Goal: Task Accomplishment & Management: Use online tool/utility

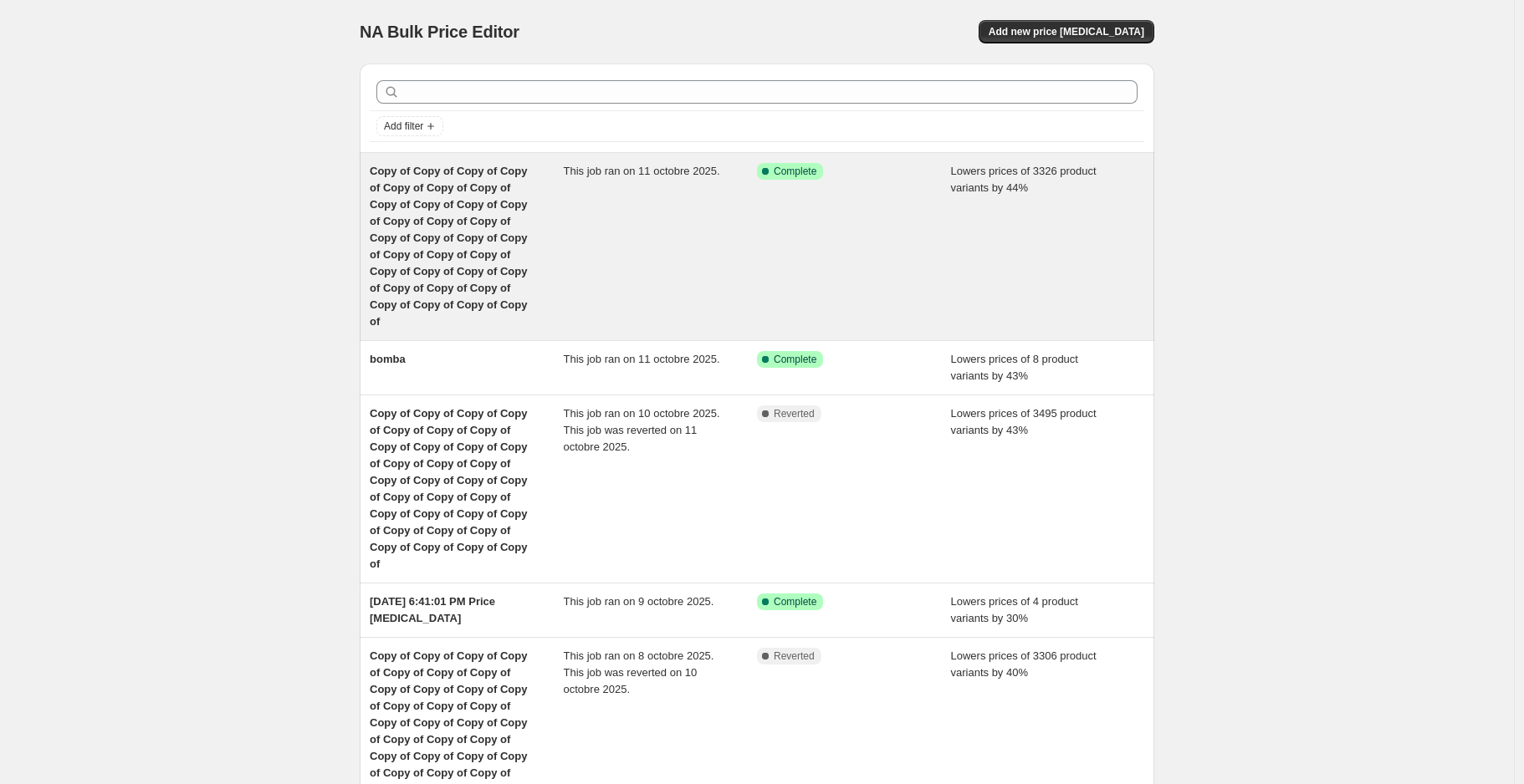
click at [611, 235] on div "This job ran on 11 octobre 2025." at bounding box center [661, 247] width 194 height 167
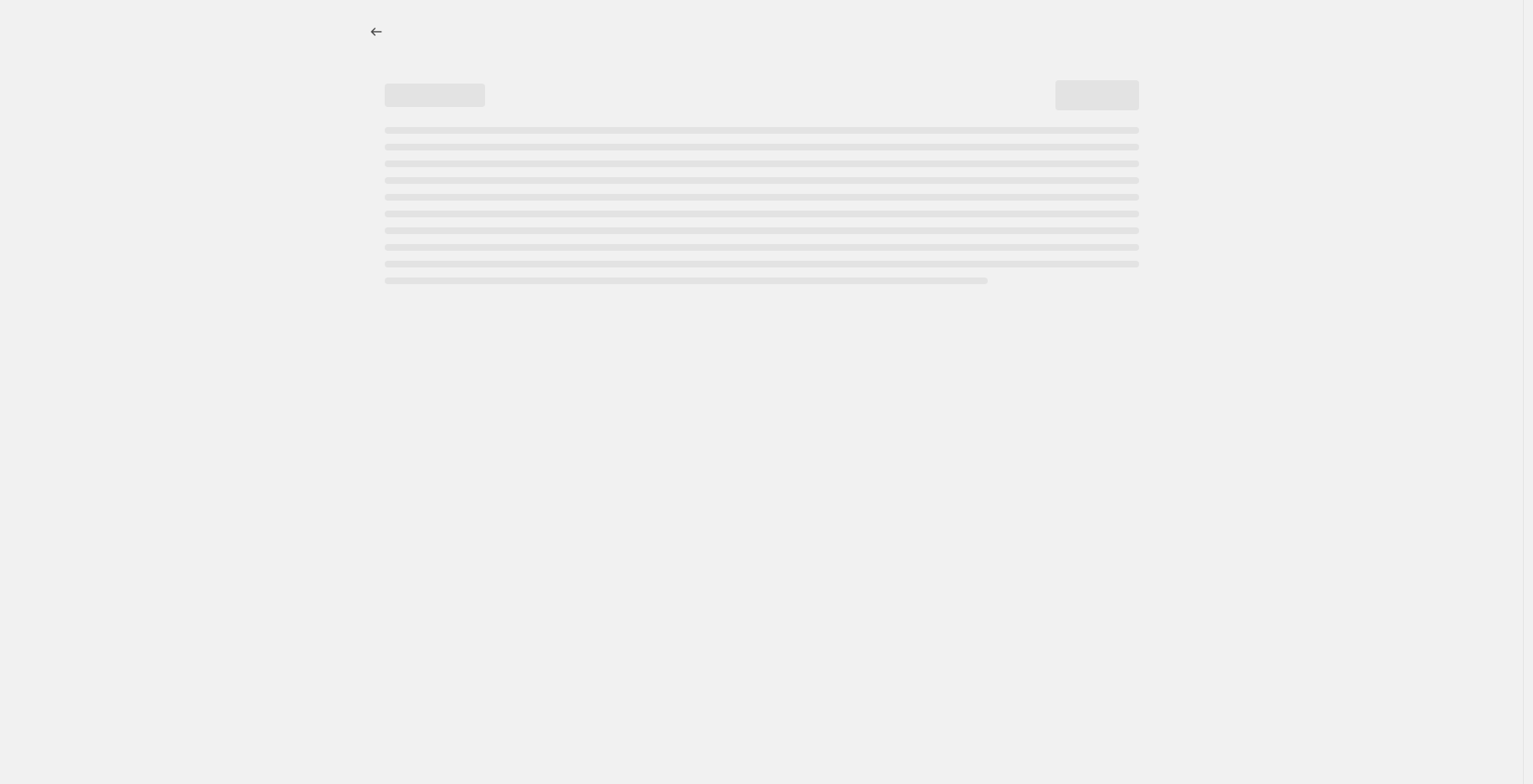
select select "percentage"
select select "not_equal"
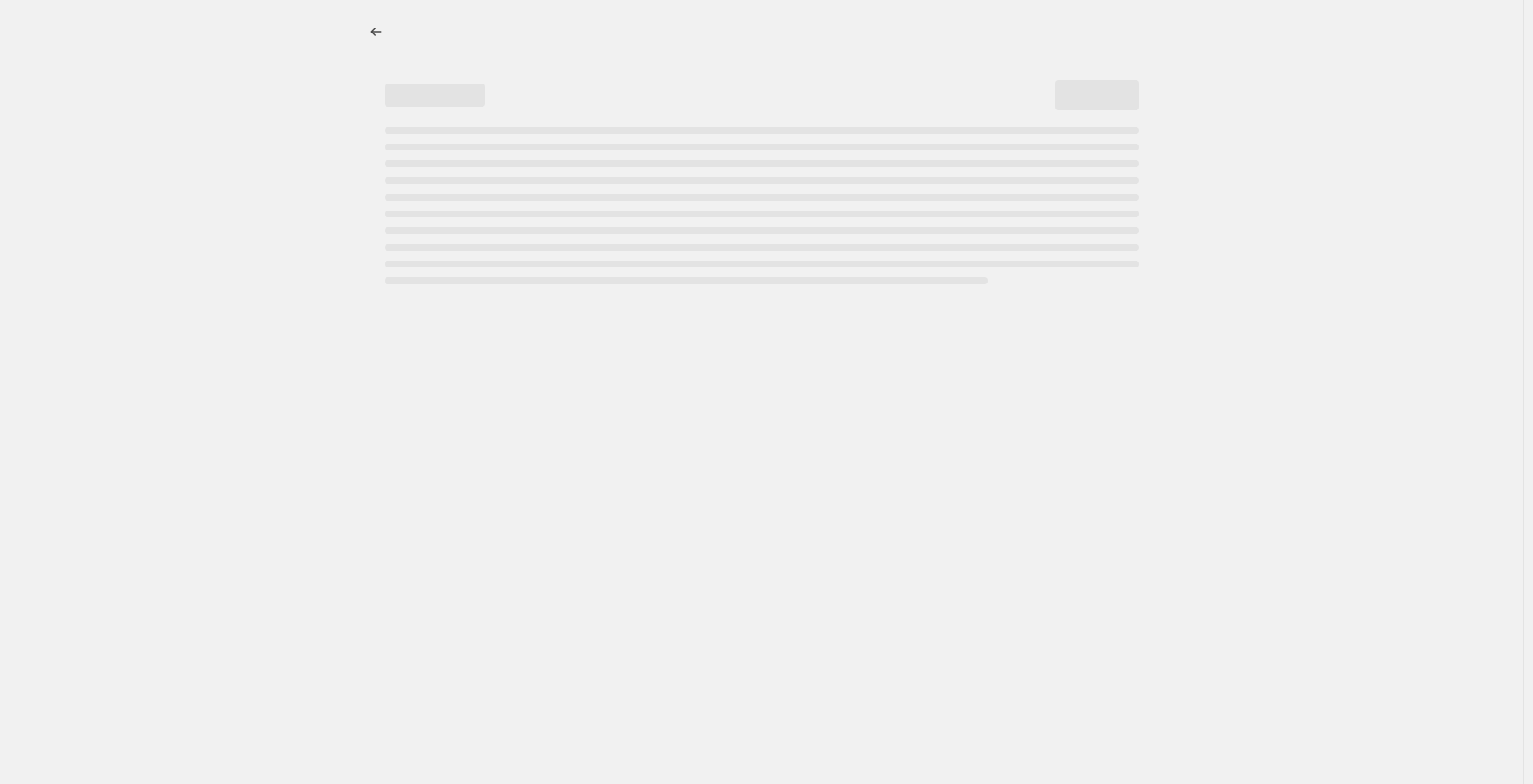
select select "not_equal"
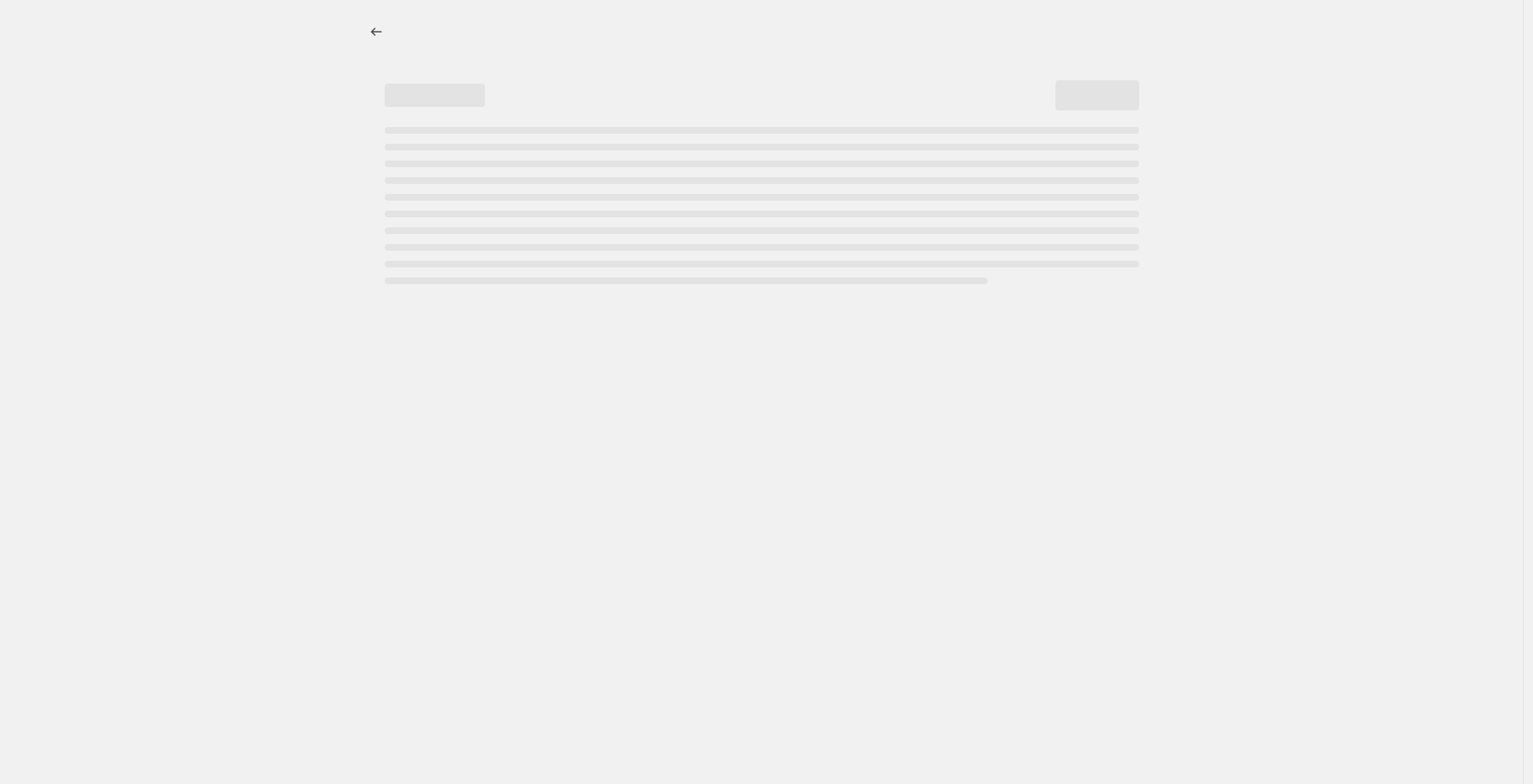
select select "not_equal"
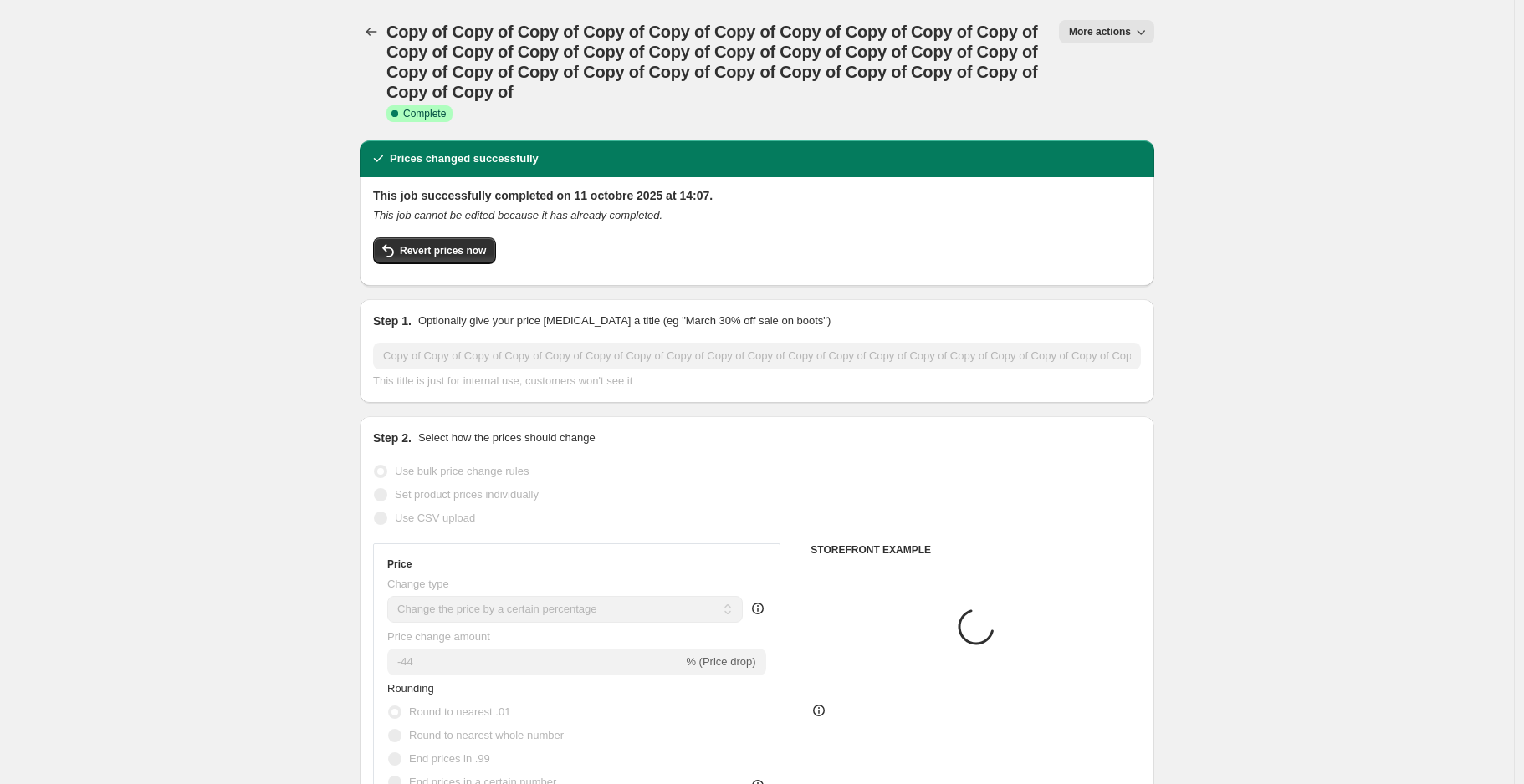
select select "collection"
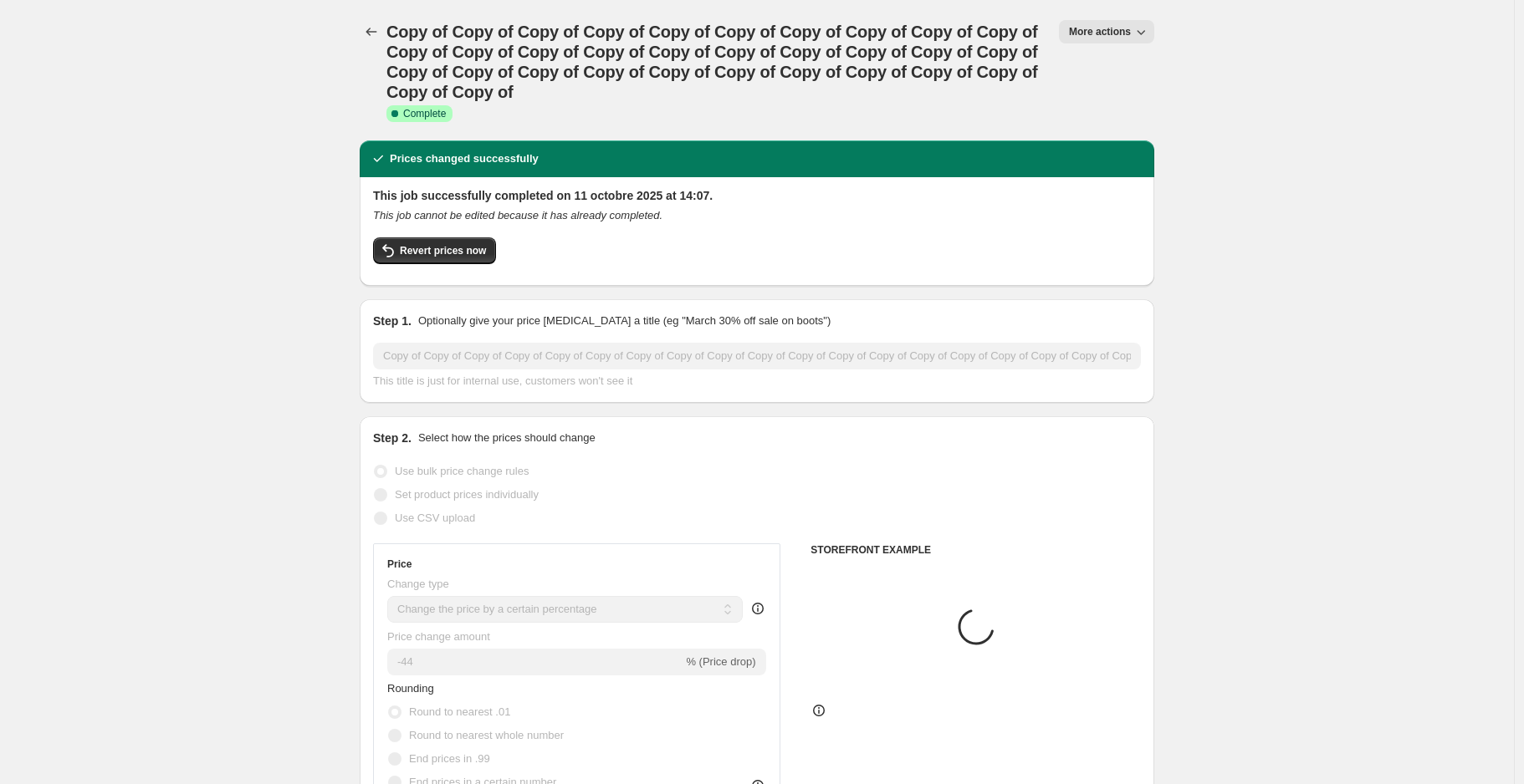
select select "collection"
select select "tag"
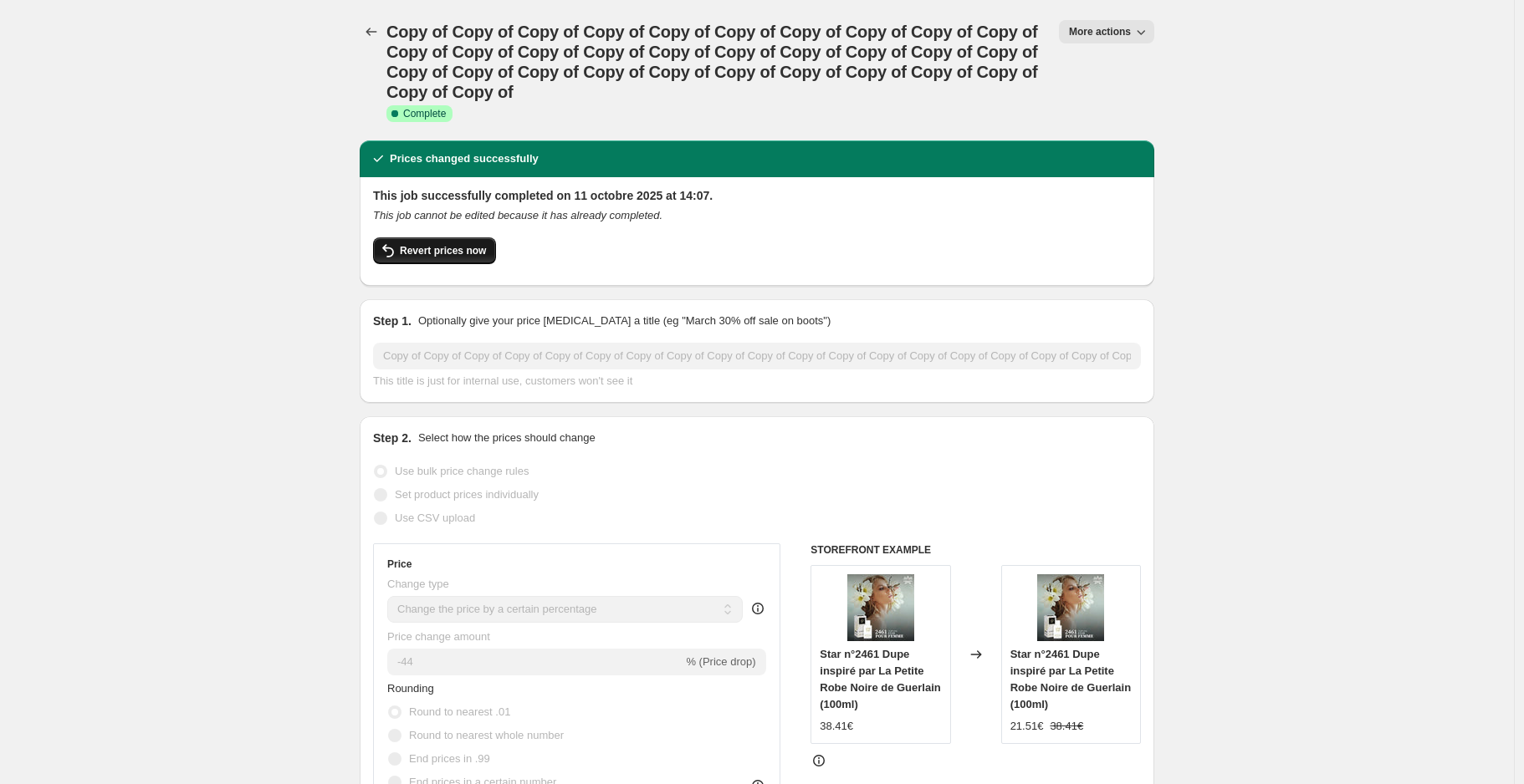
click at [465, 252] on span "Revert prices now" at bounding box center [442, 251] width 86 height 13
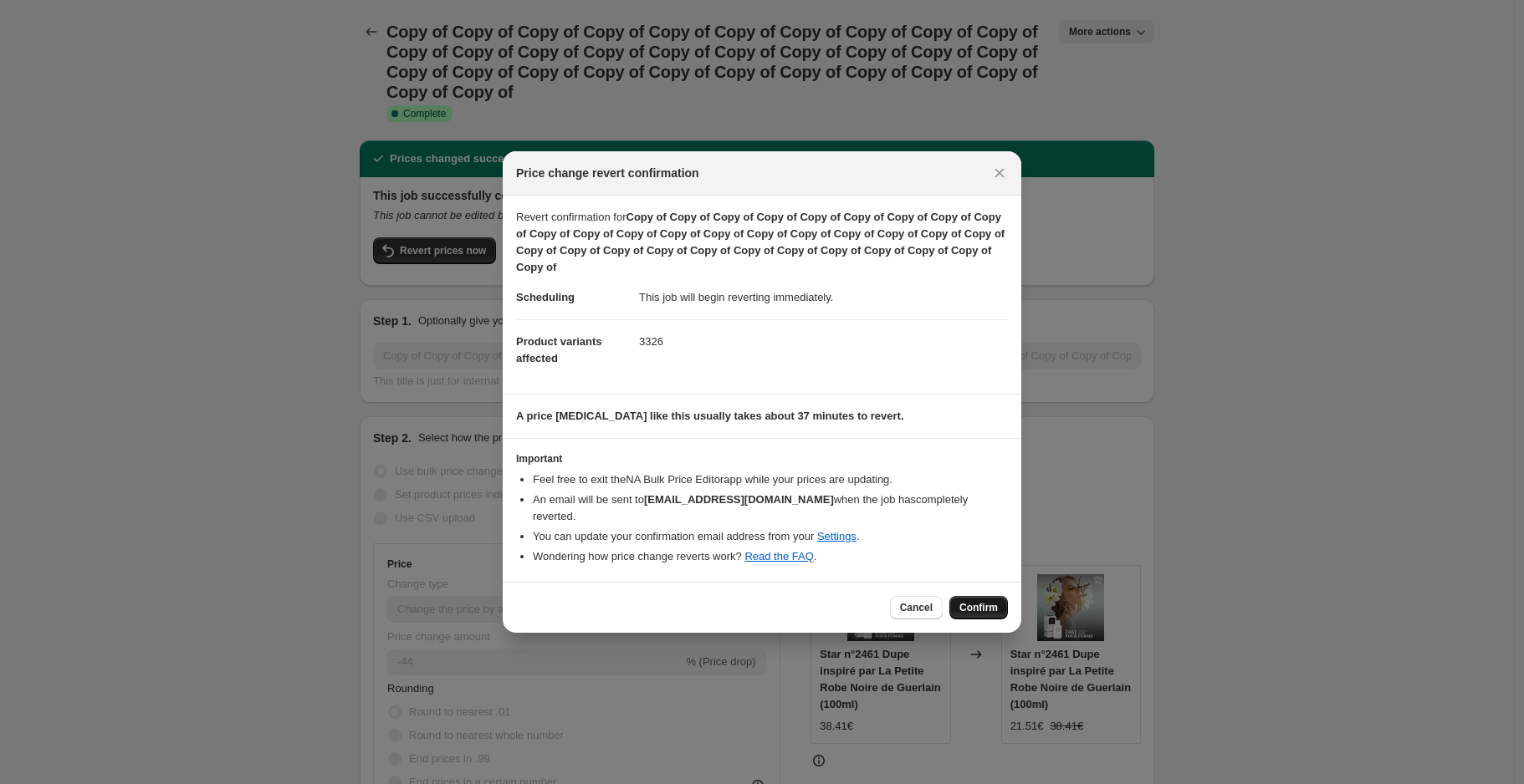
click at [986, 607] on button "Confirm" at bounding box center [979, 607] width 59 height 24
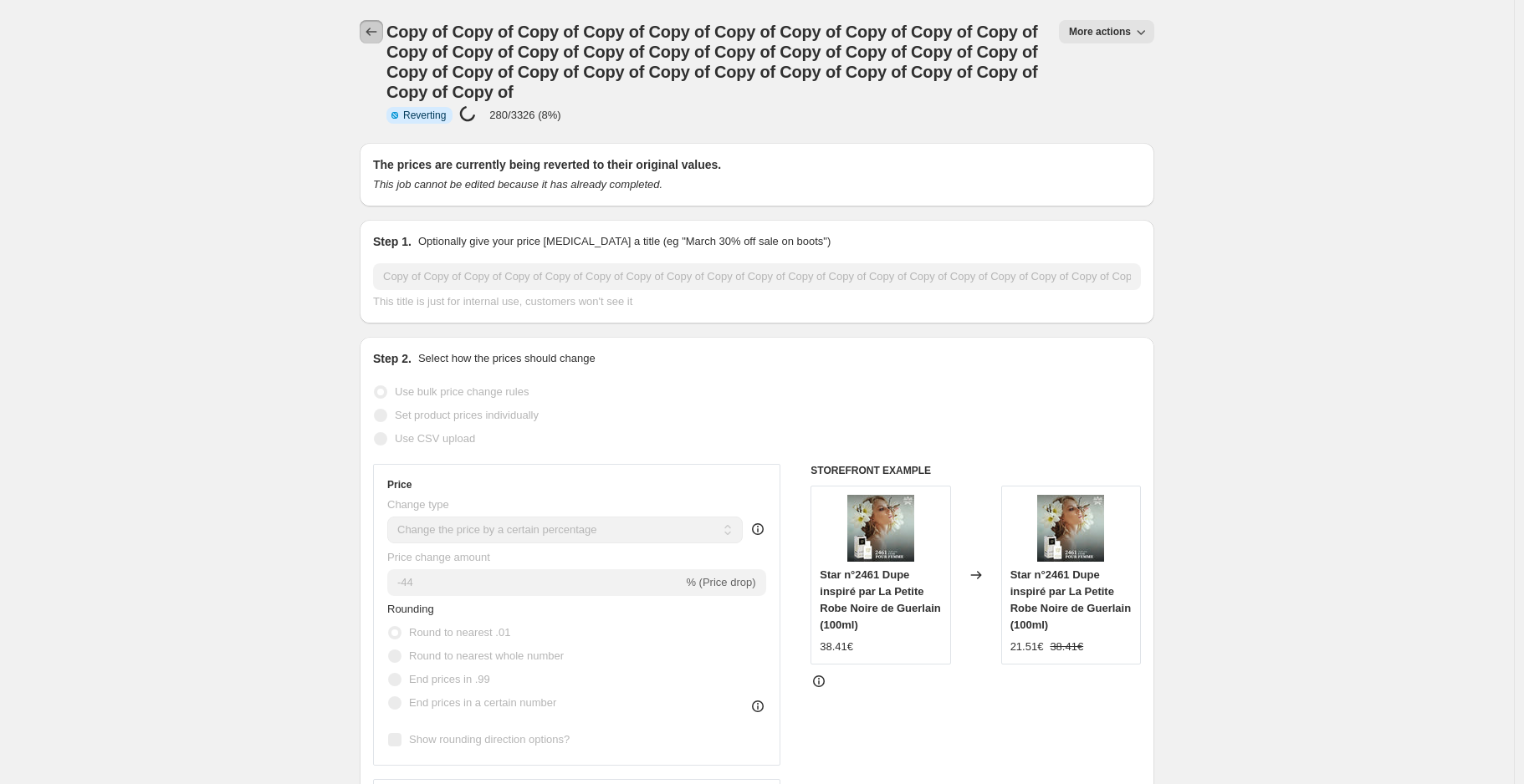
click at [380, 31] on icon "Price change jobs" at bounding box center [371, 32] width 17 height 17
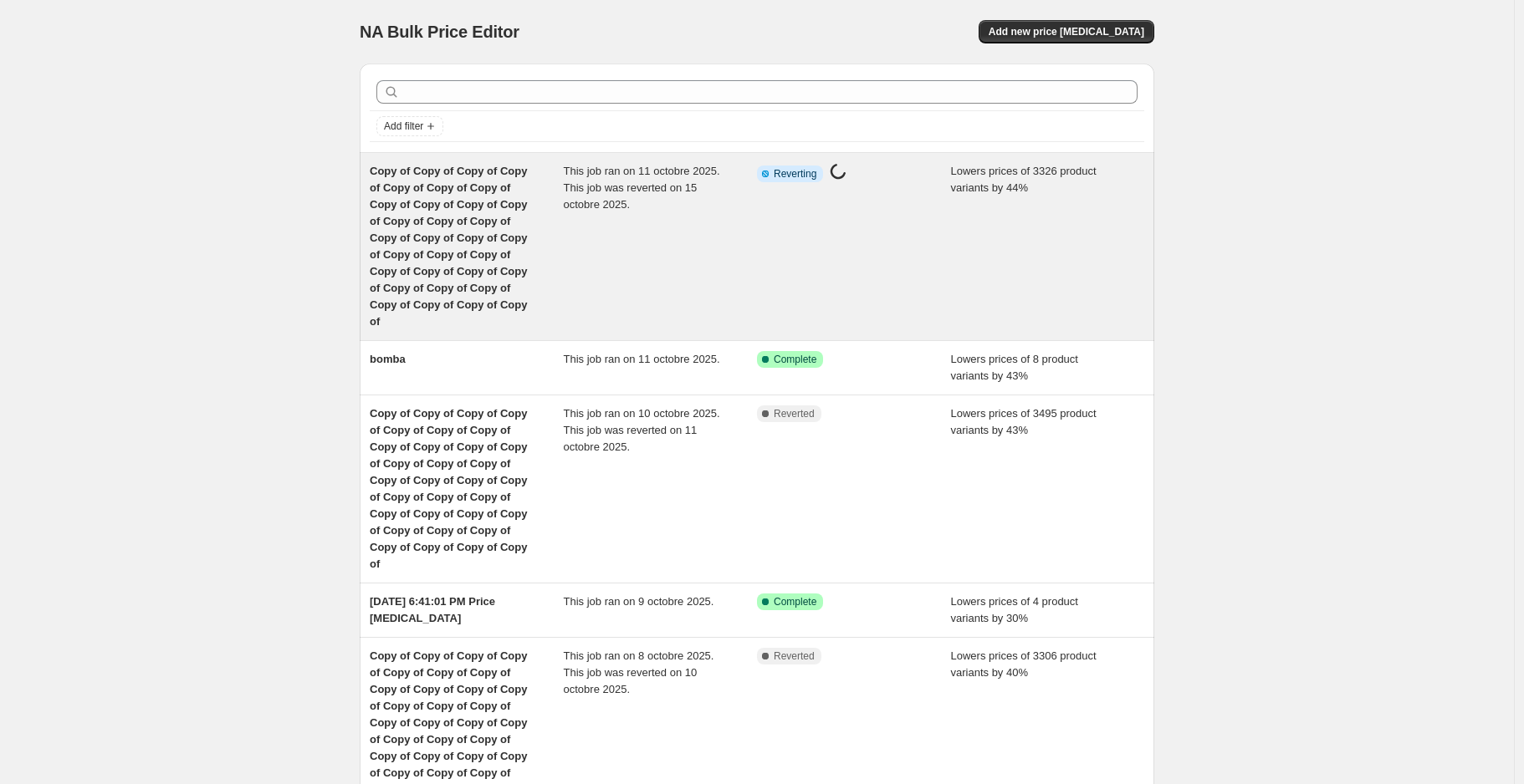
click at [619, 203] on span "This job ran on 11 octobre 2025. This job was reverted on 15 octobre 2025." at bounding box center [642, 188] width 157 height 46
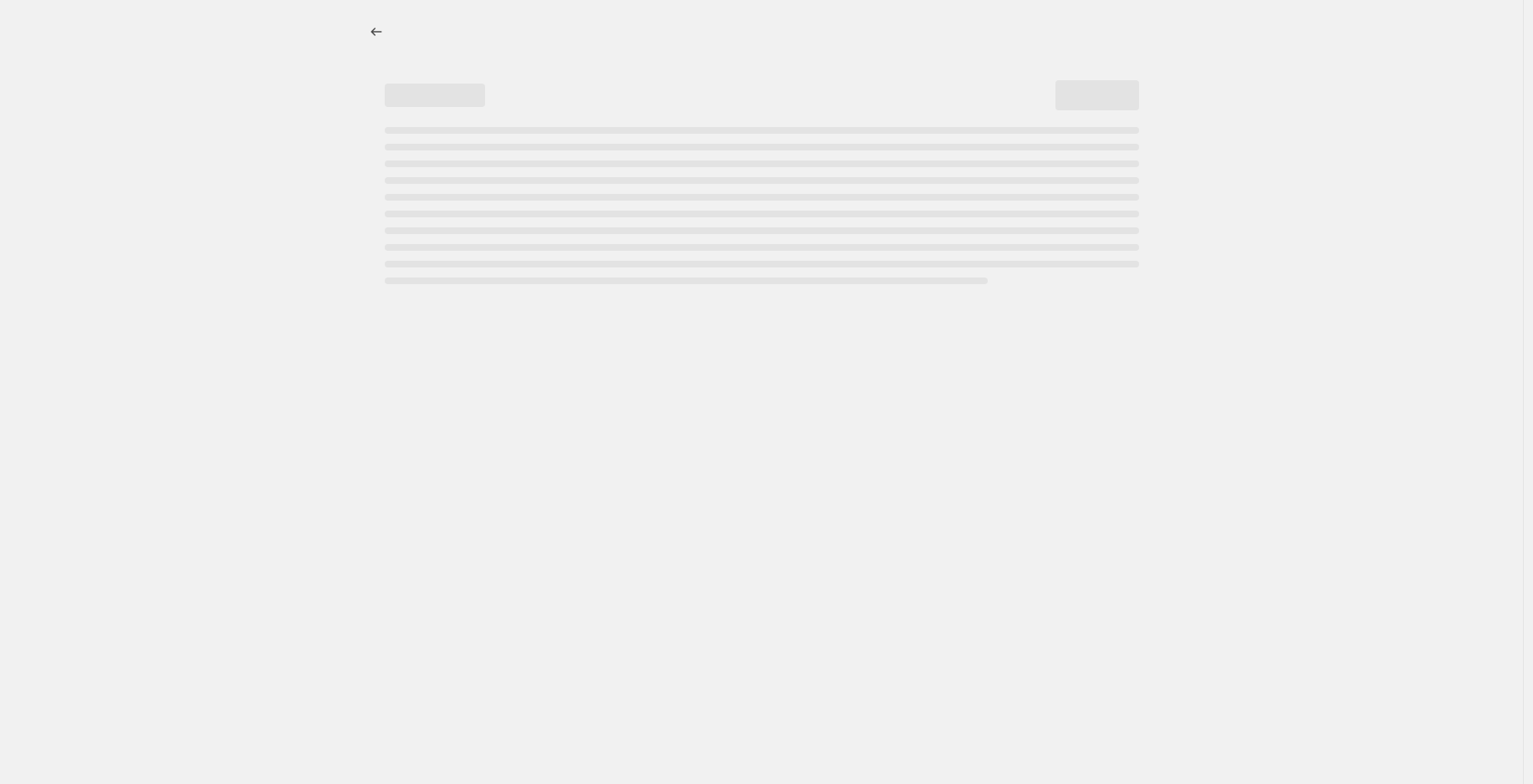
select select "percentage"
select select "collection"
select select "not_equal"
select select "collection"
select select "not_equal"
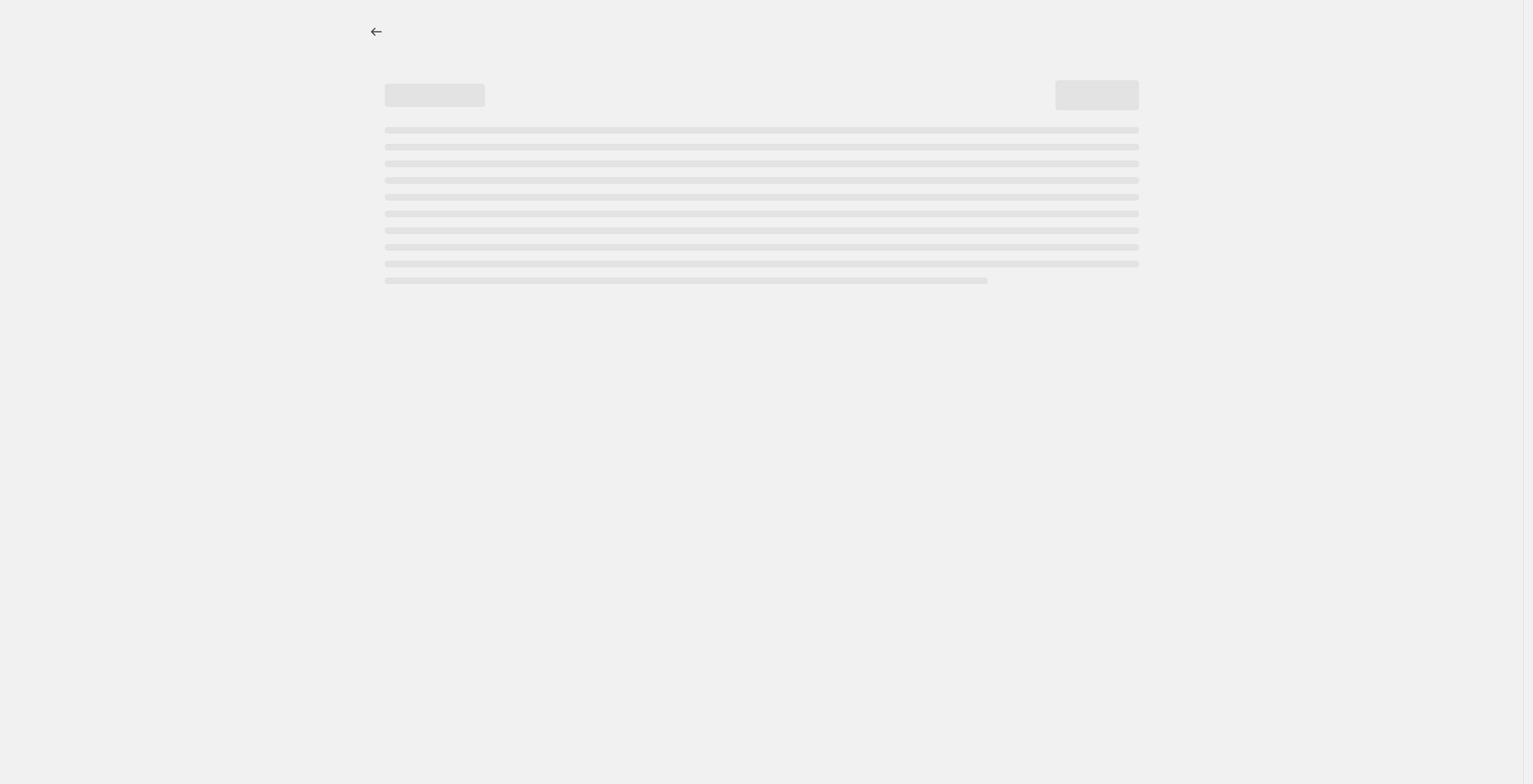
select select "collection"
select select "not_equal"
select select "collection"
select select "not_equal"
select select "collection"
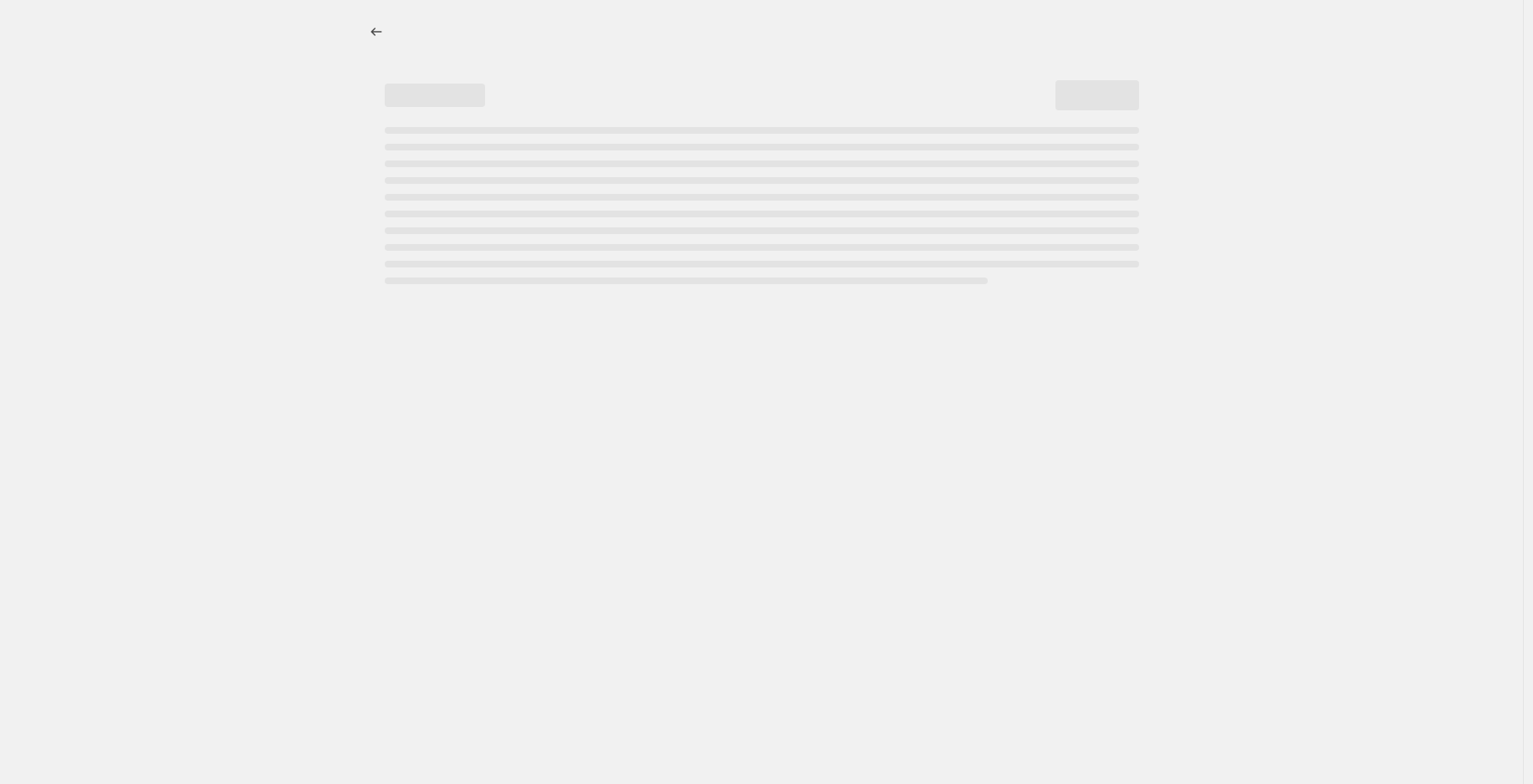
select select "not_equal"
select select "collection"
select select "not_equal"
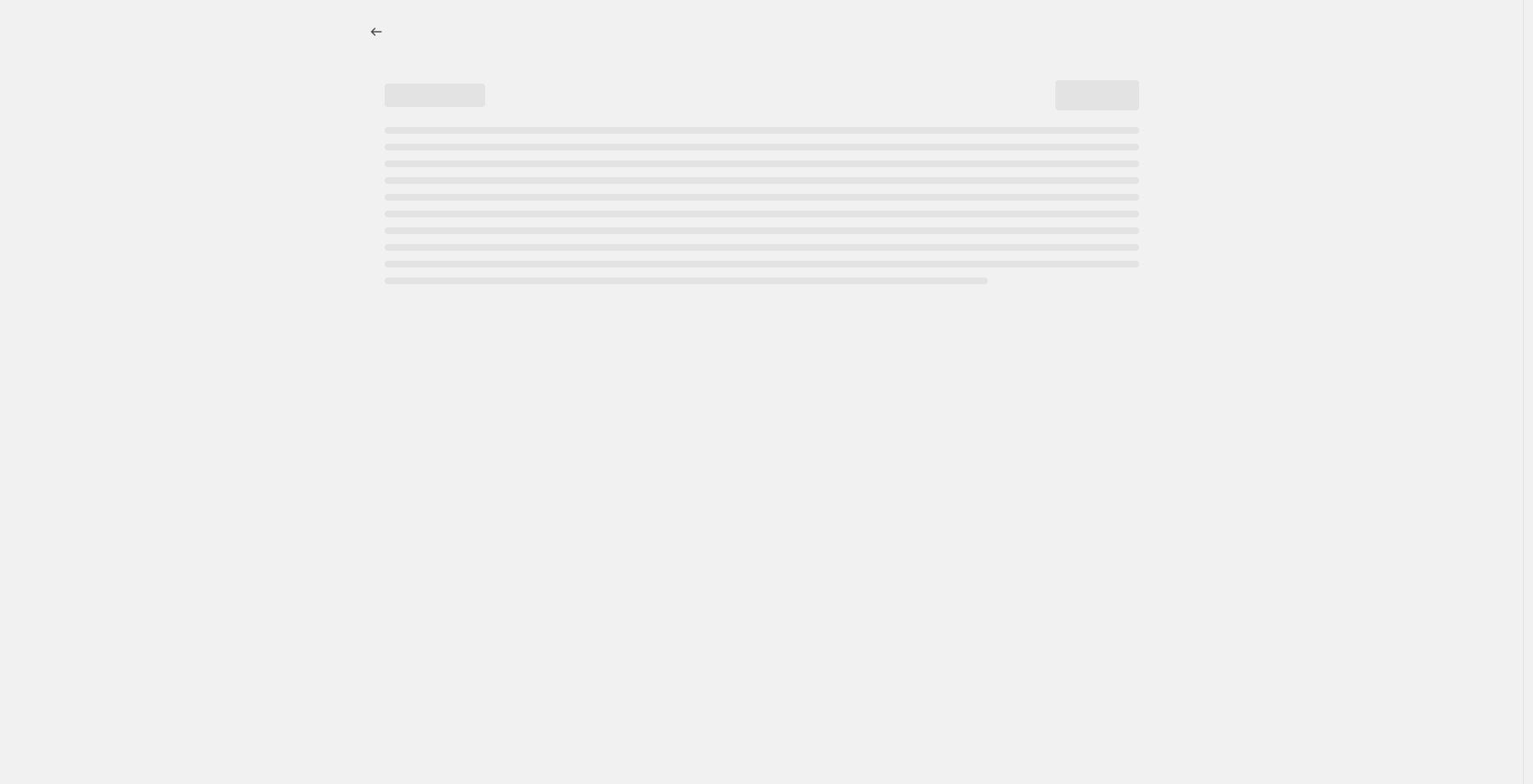
select select "not_equal"
select select "collection"
select select "not_equal"
select select "tag"
select select "not_equal"
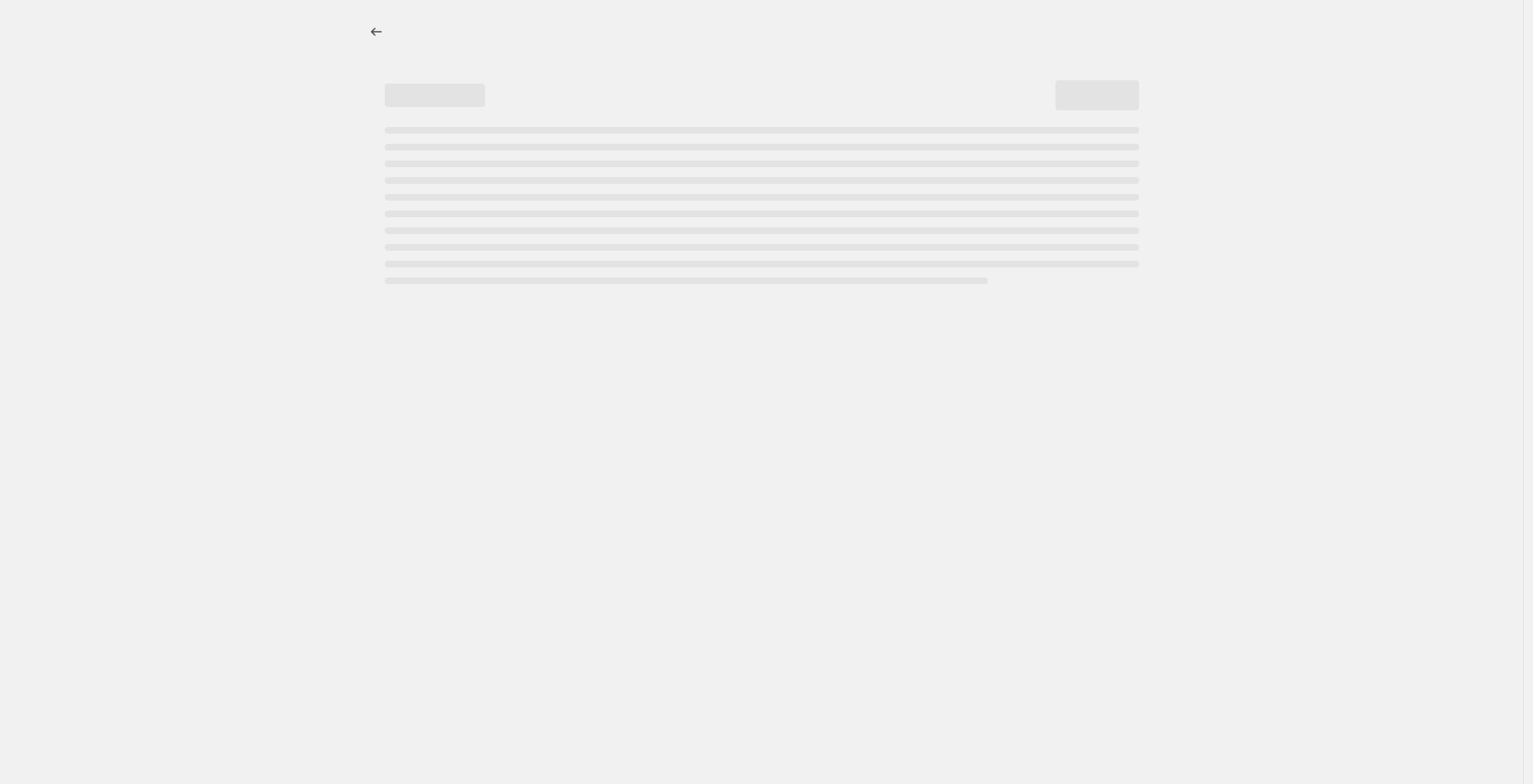
select select "not_equal"
select select "percentage"
select select "not_equal"
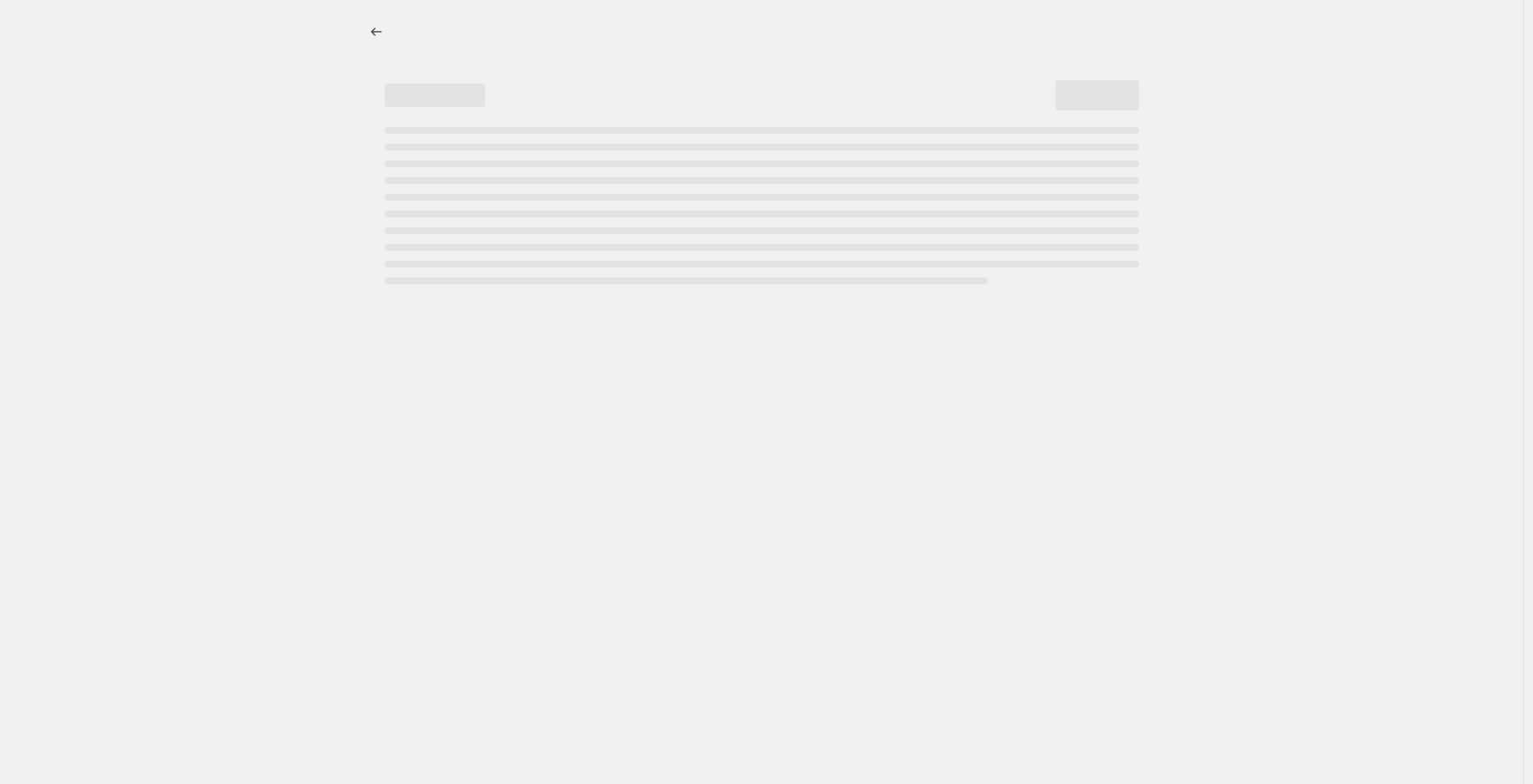
select select "not_equal"
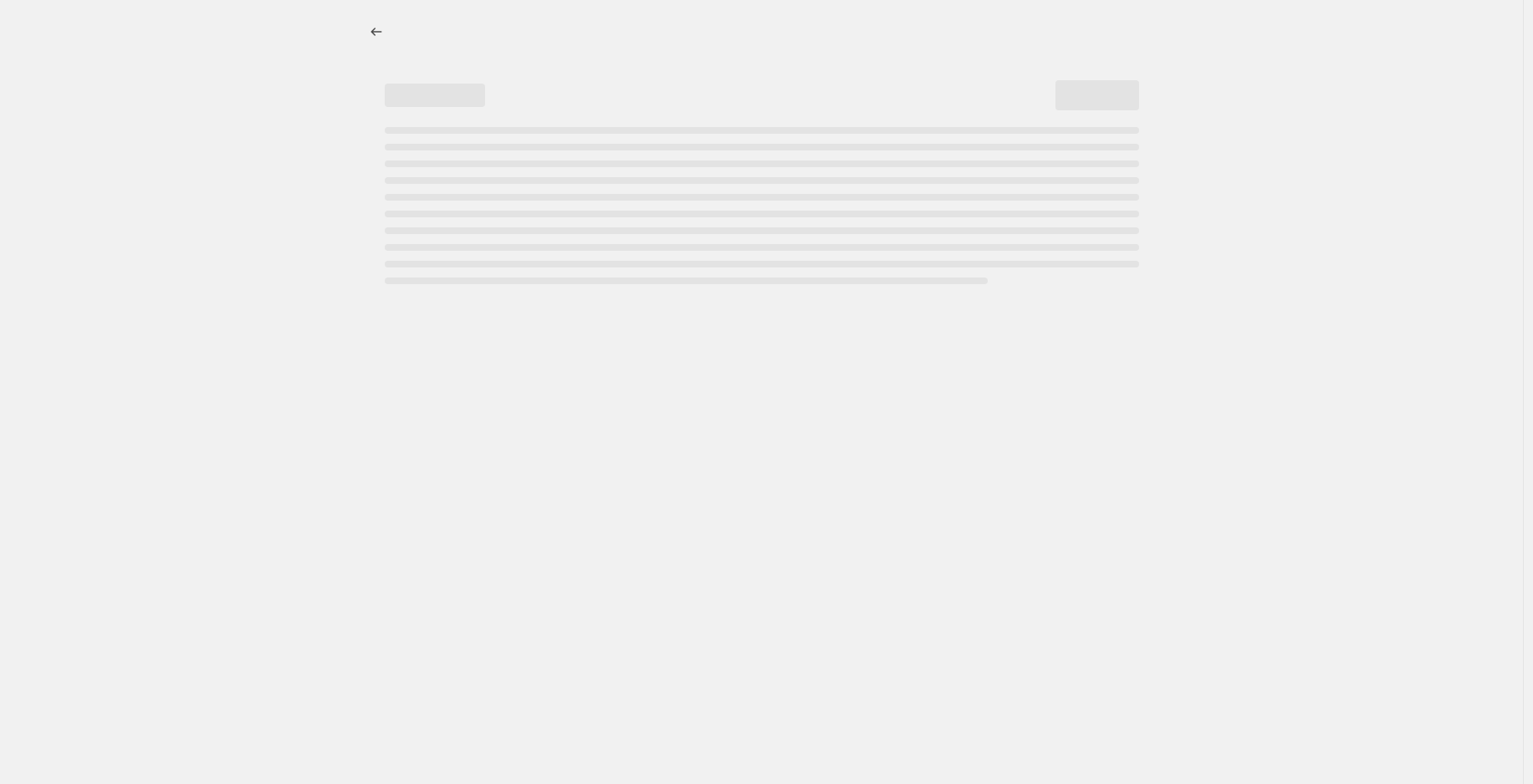
select select "not_equal"
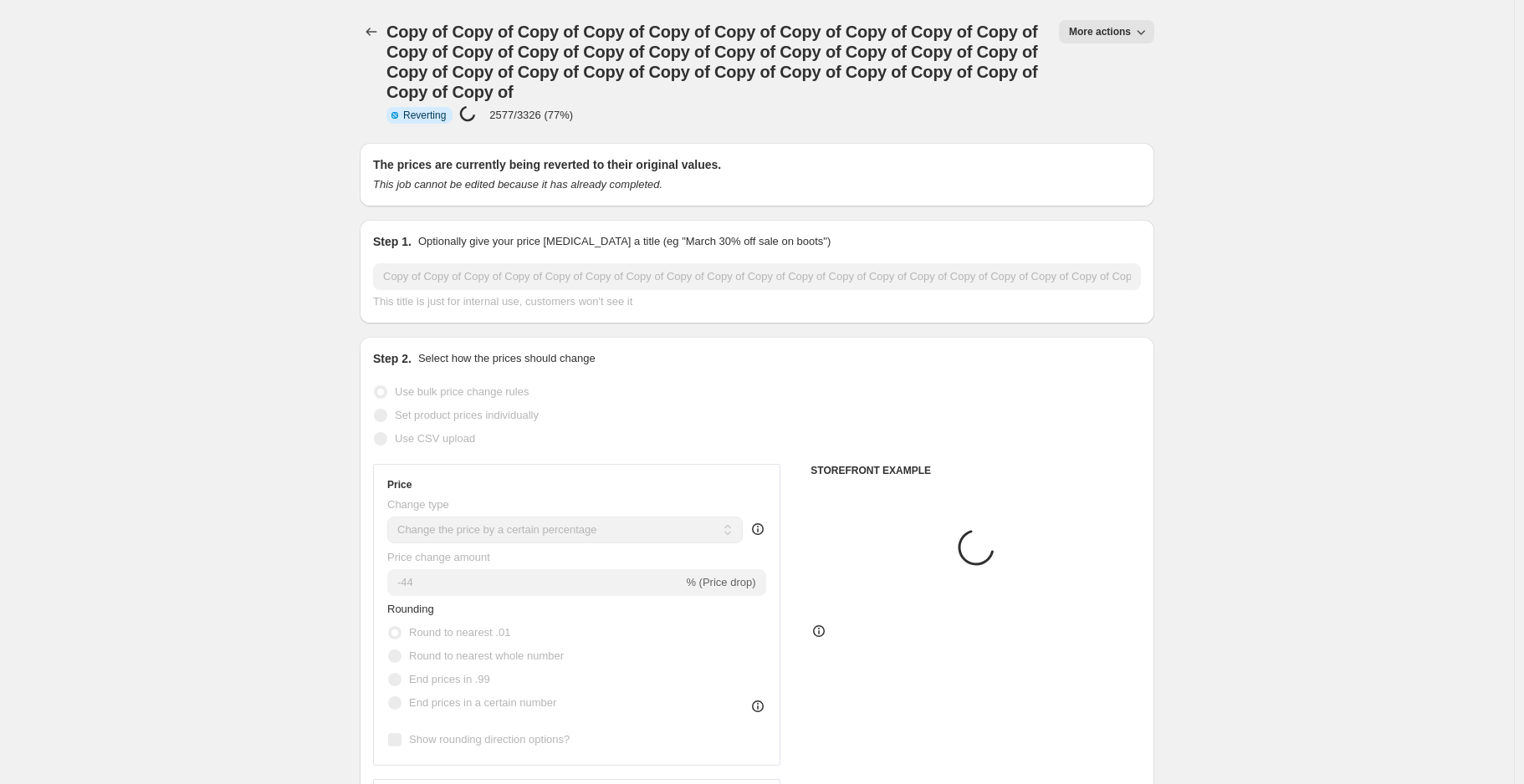
select select "collection"
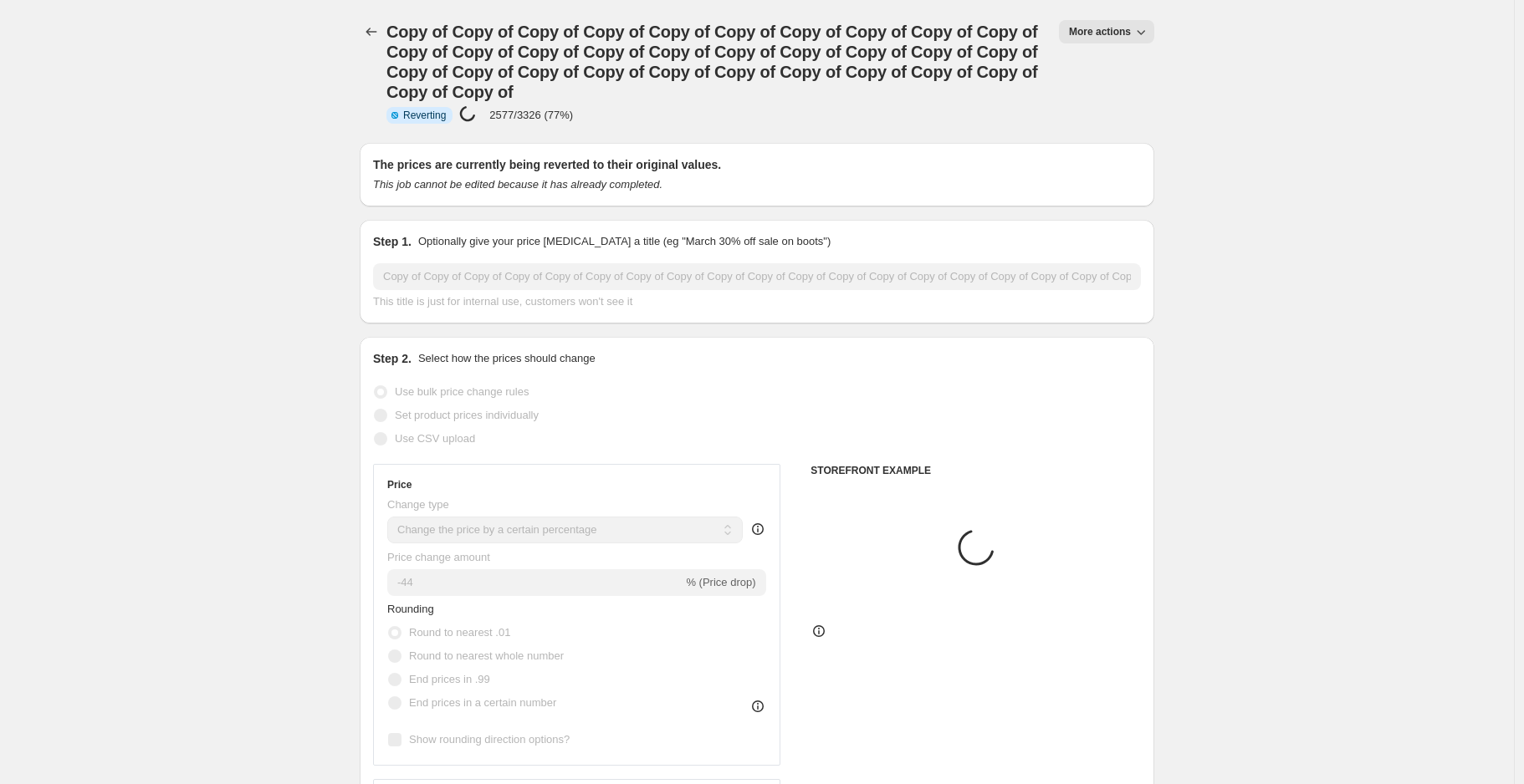
select select "collection"
select select "tag"
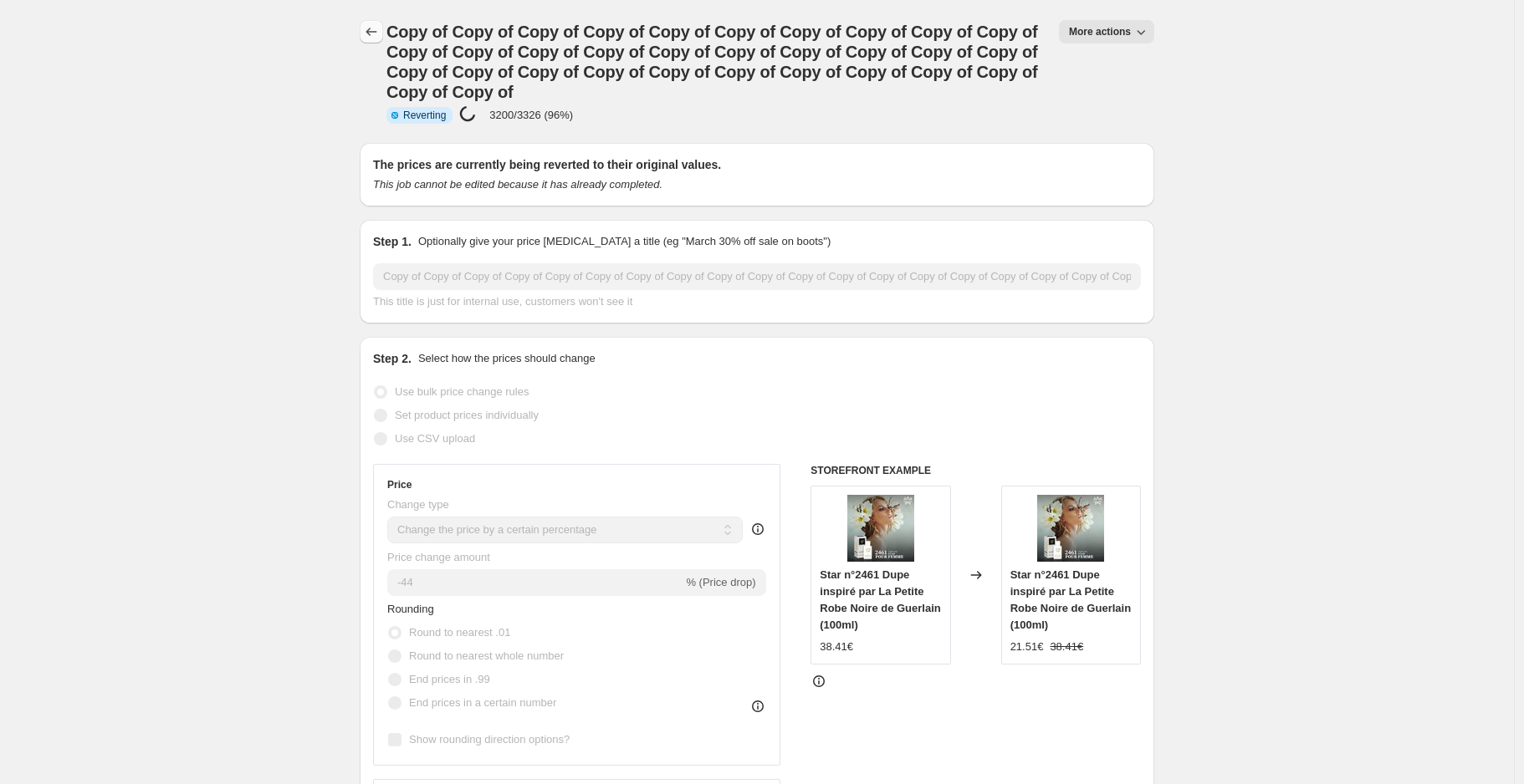
click at [378, 33] on icon "Price change jobs" at bounding box center [371, 32] width 17 height 17
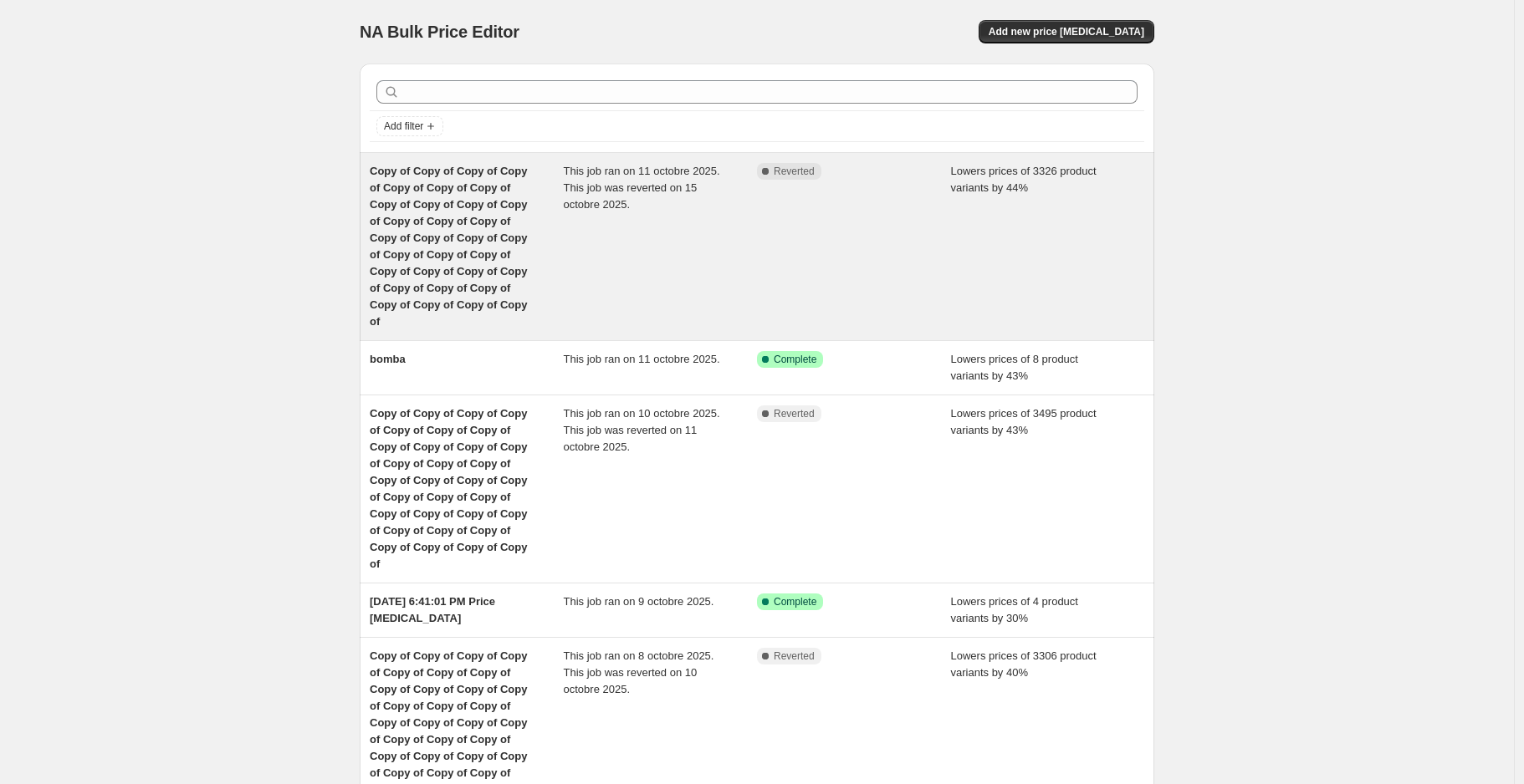
click at [758, 225] on div "This job ran on 11 octobre 2025. This job was reverted on 15 octobre 2025." at bounding box center [661, 247] width 194 height 167
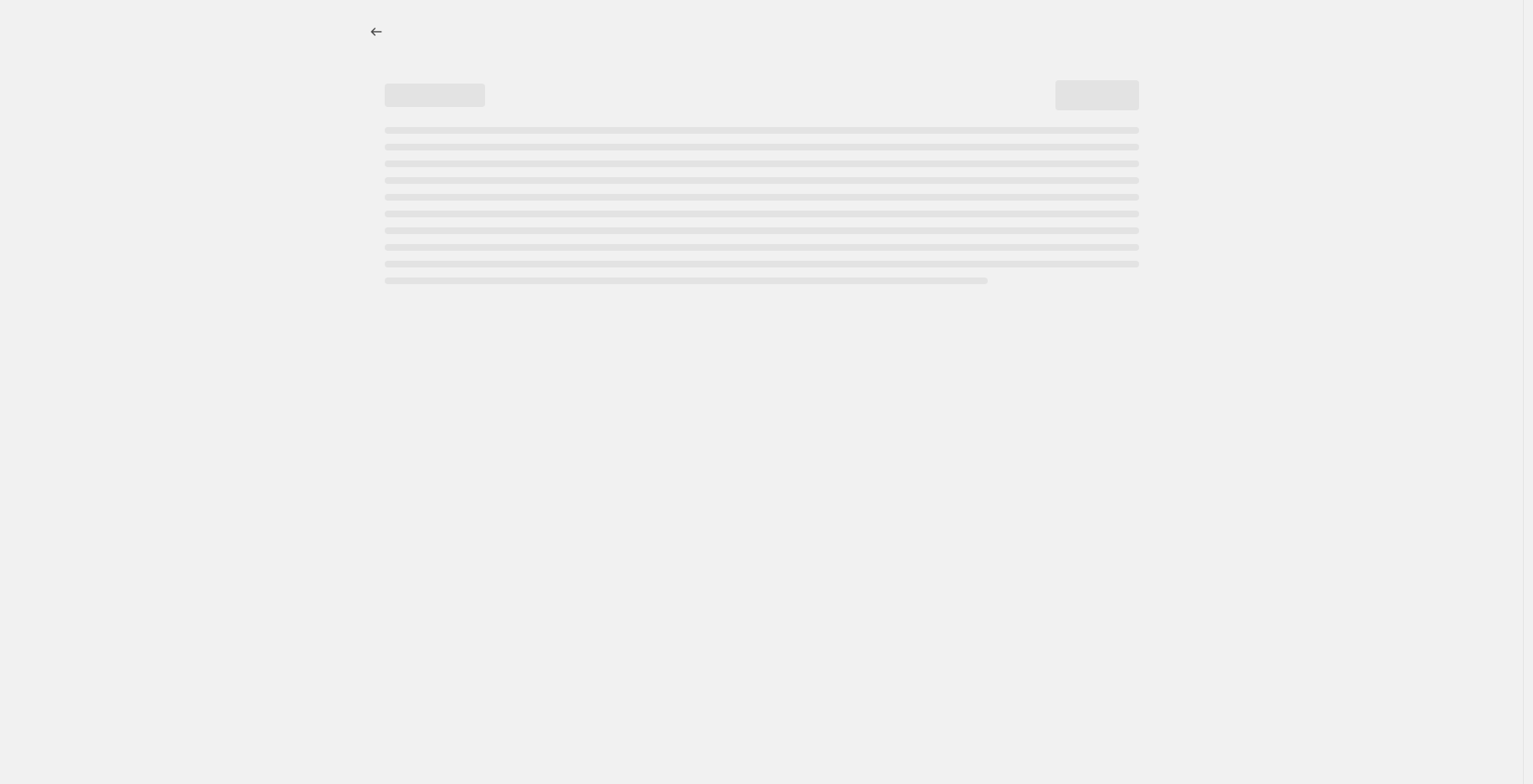
select select "percentage"
select select "collection"
select select "not_equal"
select select "collection"
select select "not_equal"
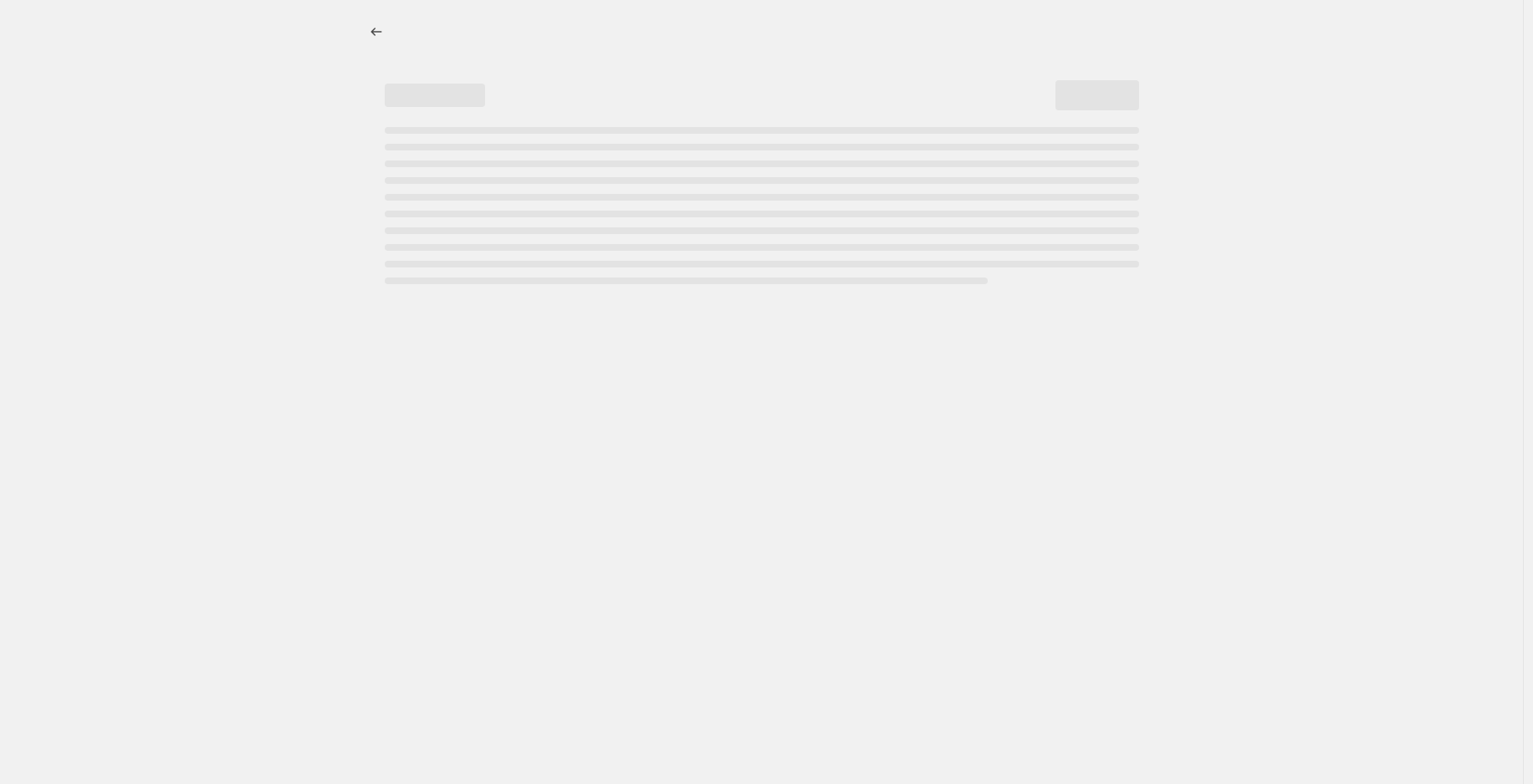
select select "collection"
select select "not_equal"
select select "collection"
select select "not_equal"
select select "collection"
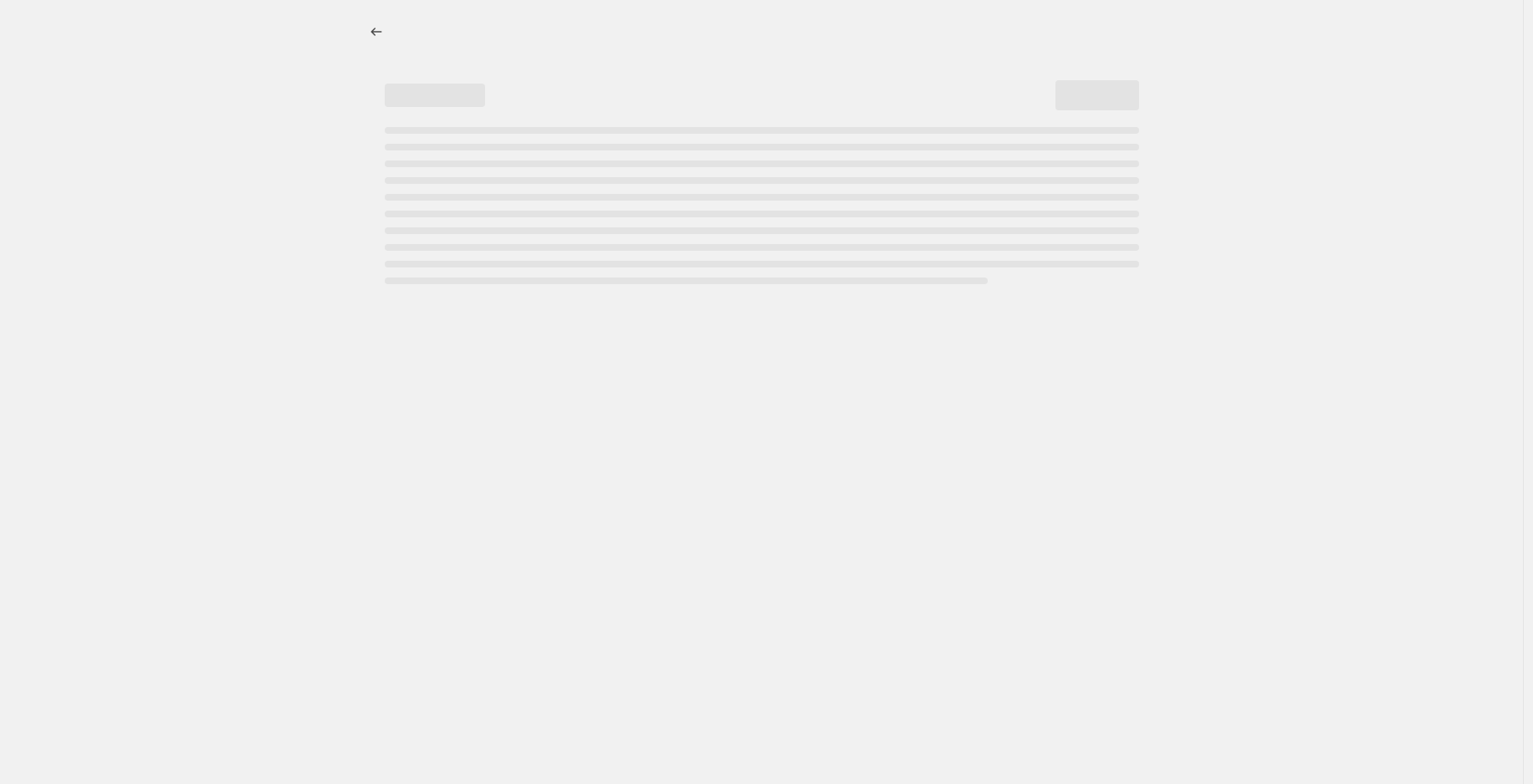
select select "not_equal"
select select "collection"
select select "not_equal"
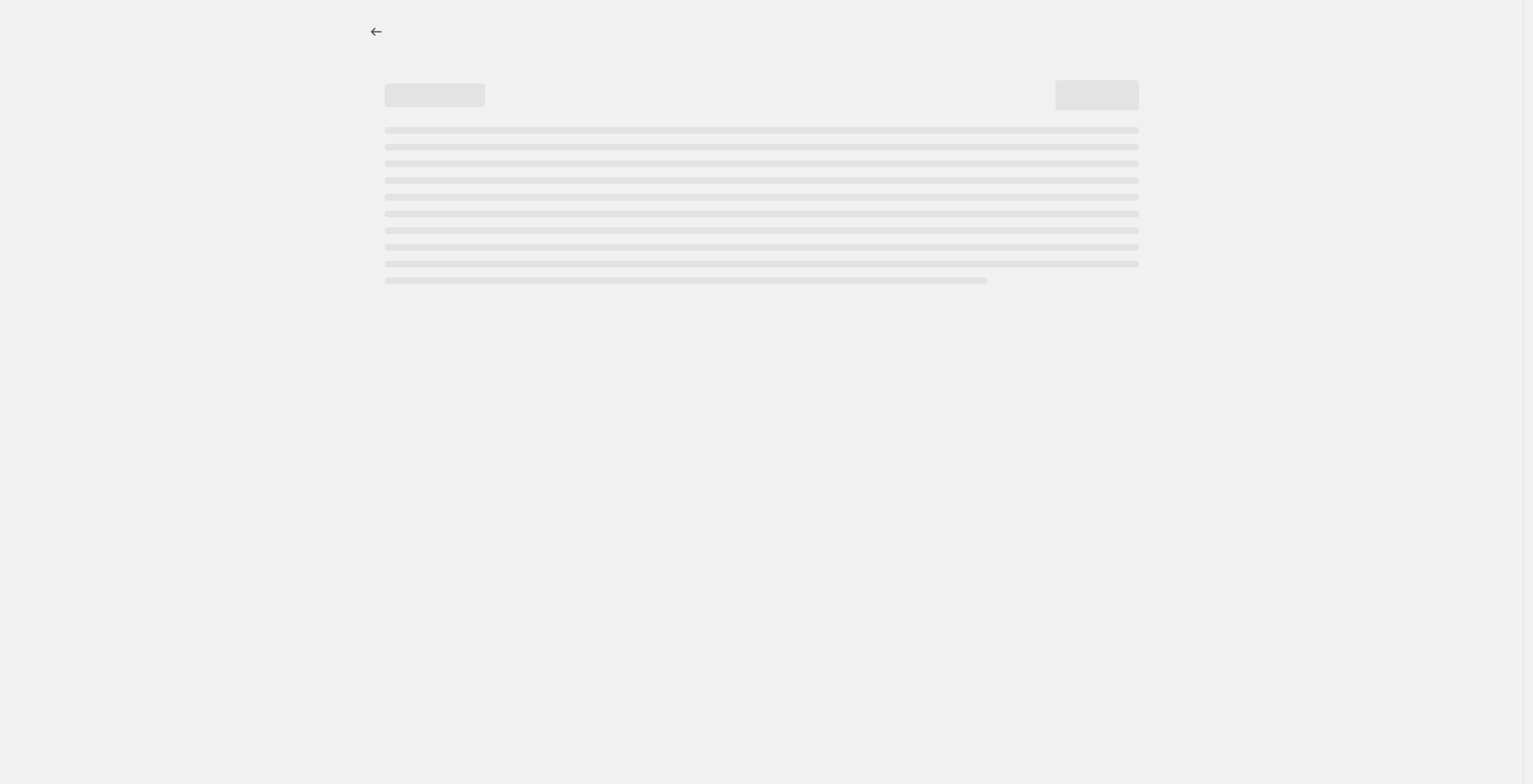
select select "not_equal"
select select "collection"
select select "not_equal"
select select "tag"
select select "not_equal"
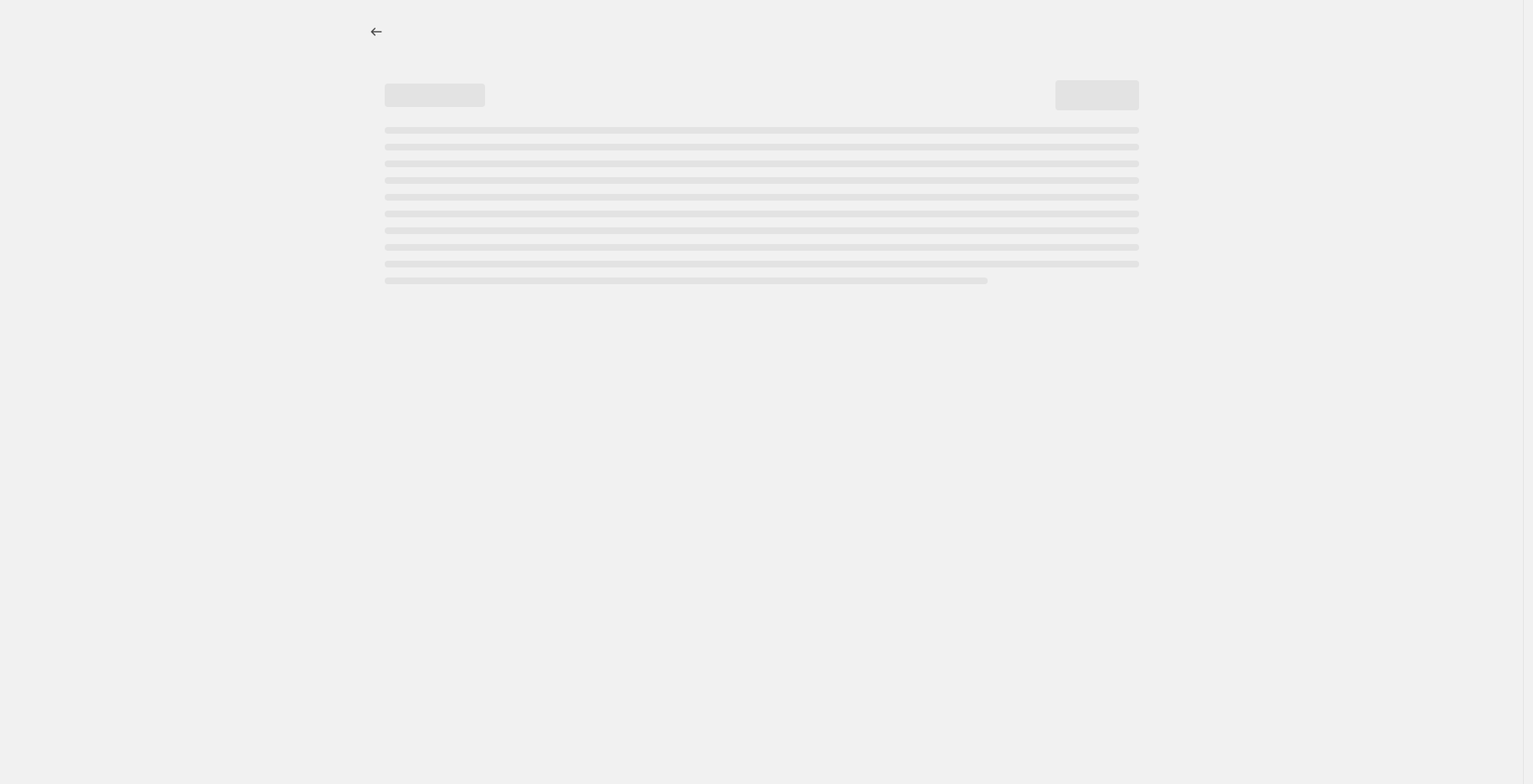
select select "not_equal"
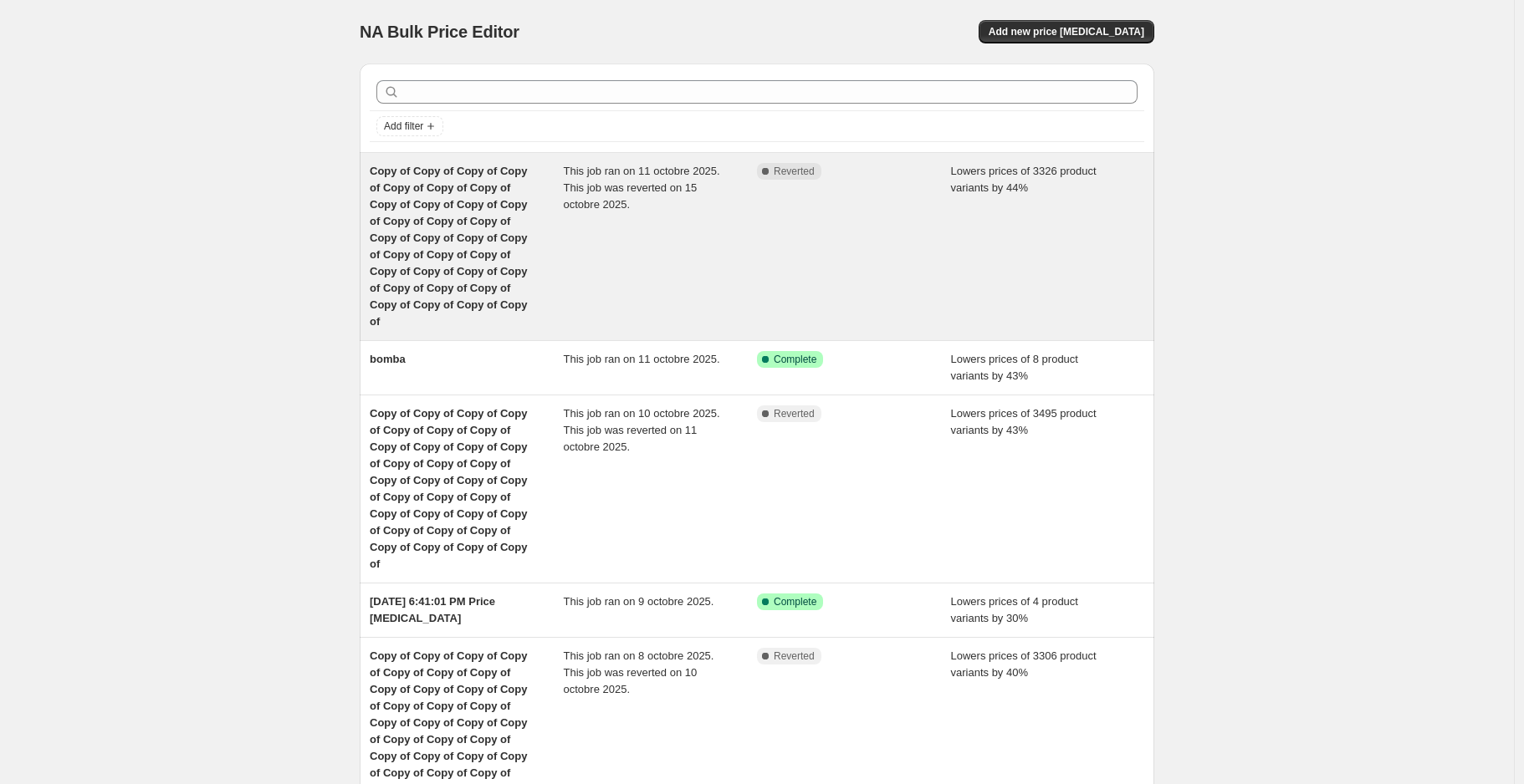
click at [776, 237] on div "Complete Reverted" at bounding box center [854, 247] width 194 height 167
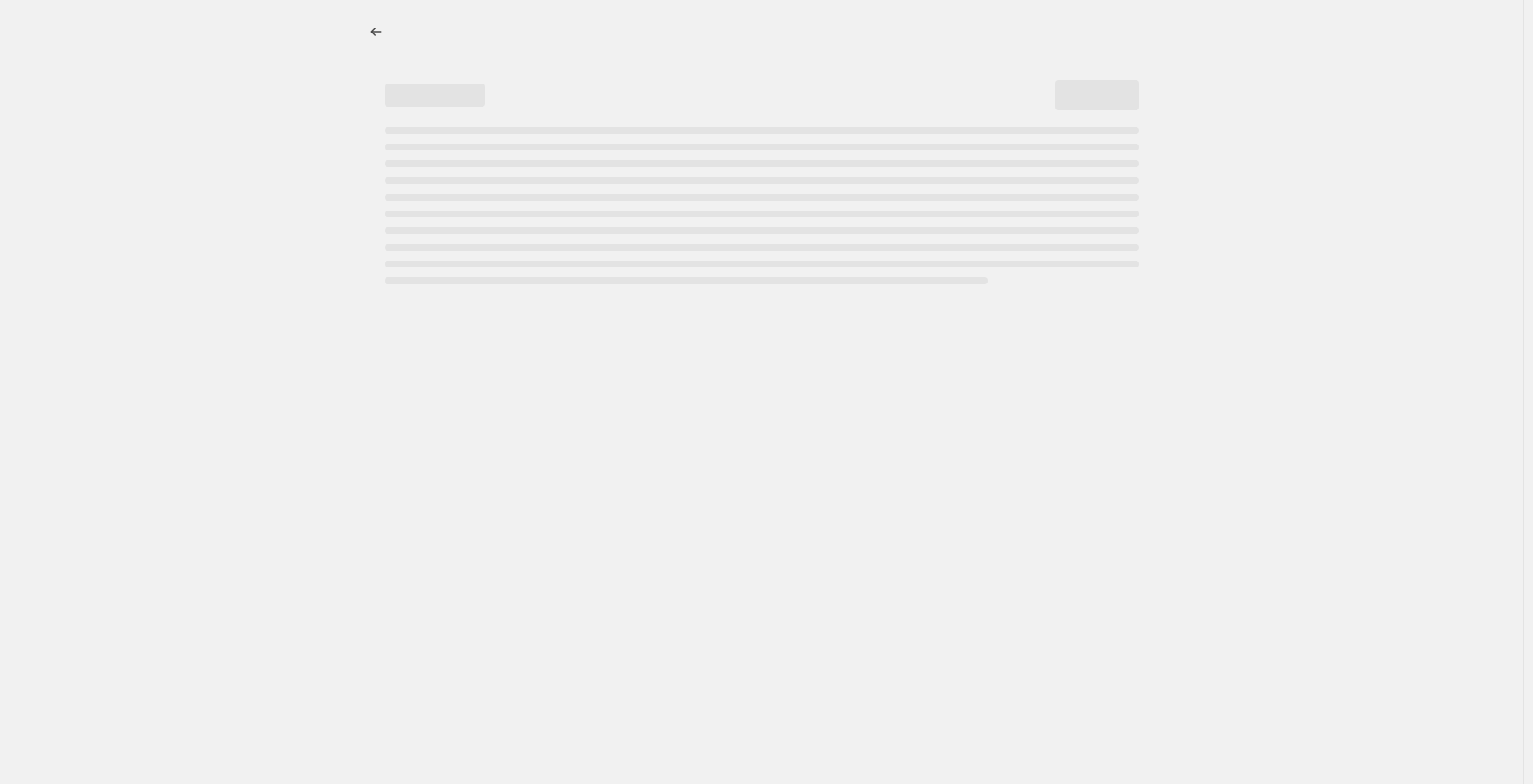
select select "percentage"
select select "collection"
select select "not_equal"
select select "collection"
select select "not_equal"
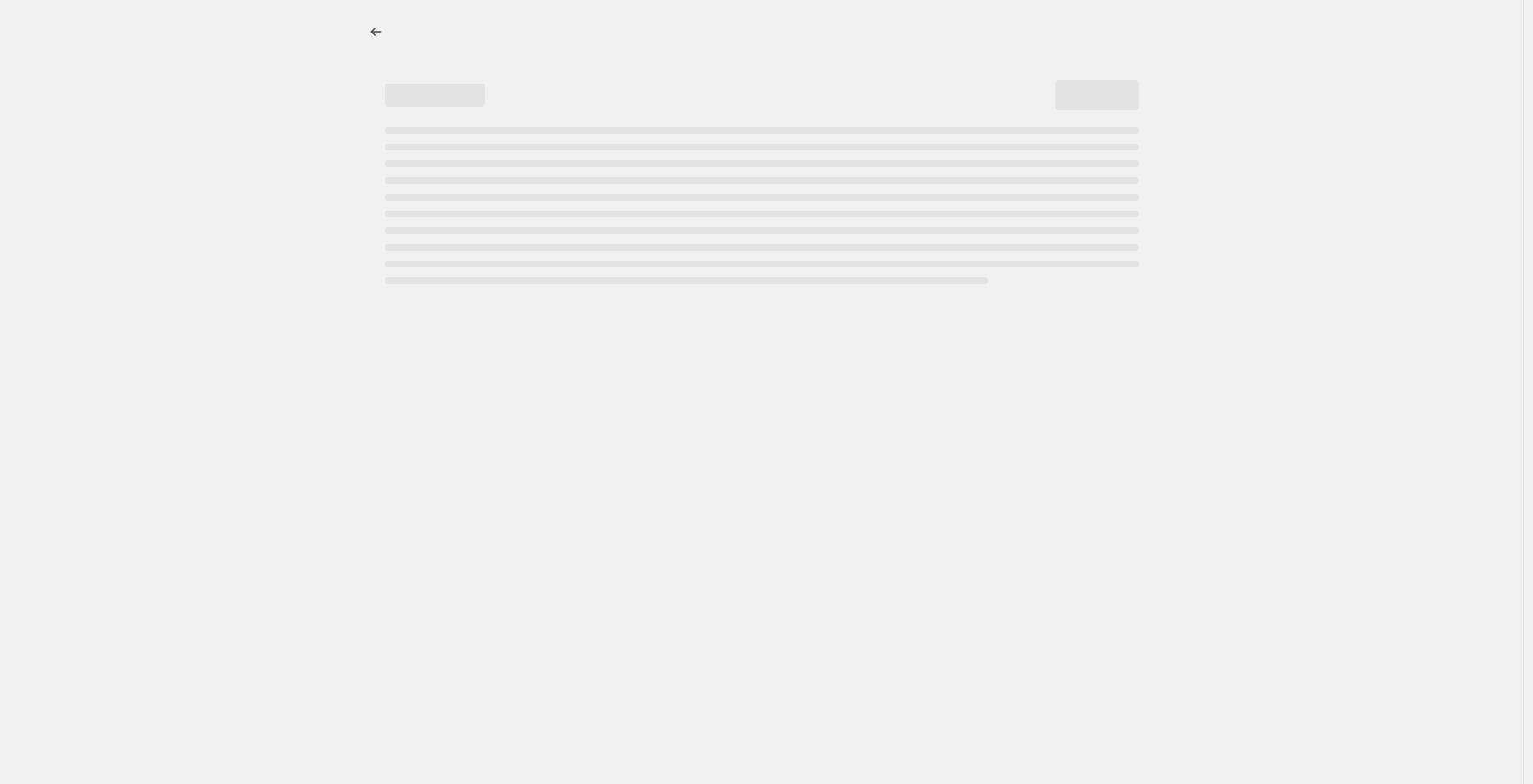
select select "collection"
select select "not_equal"
select select "collection"
select select "not_equal"
select select "collection"
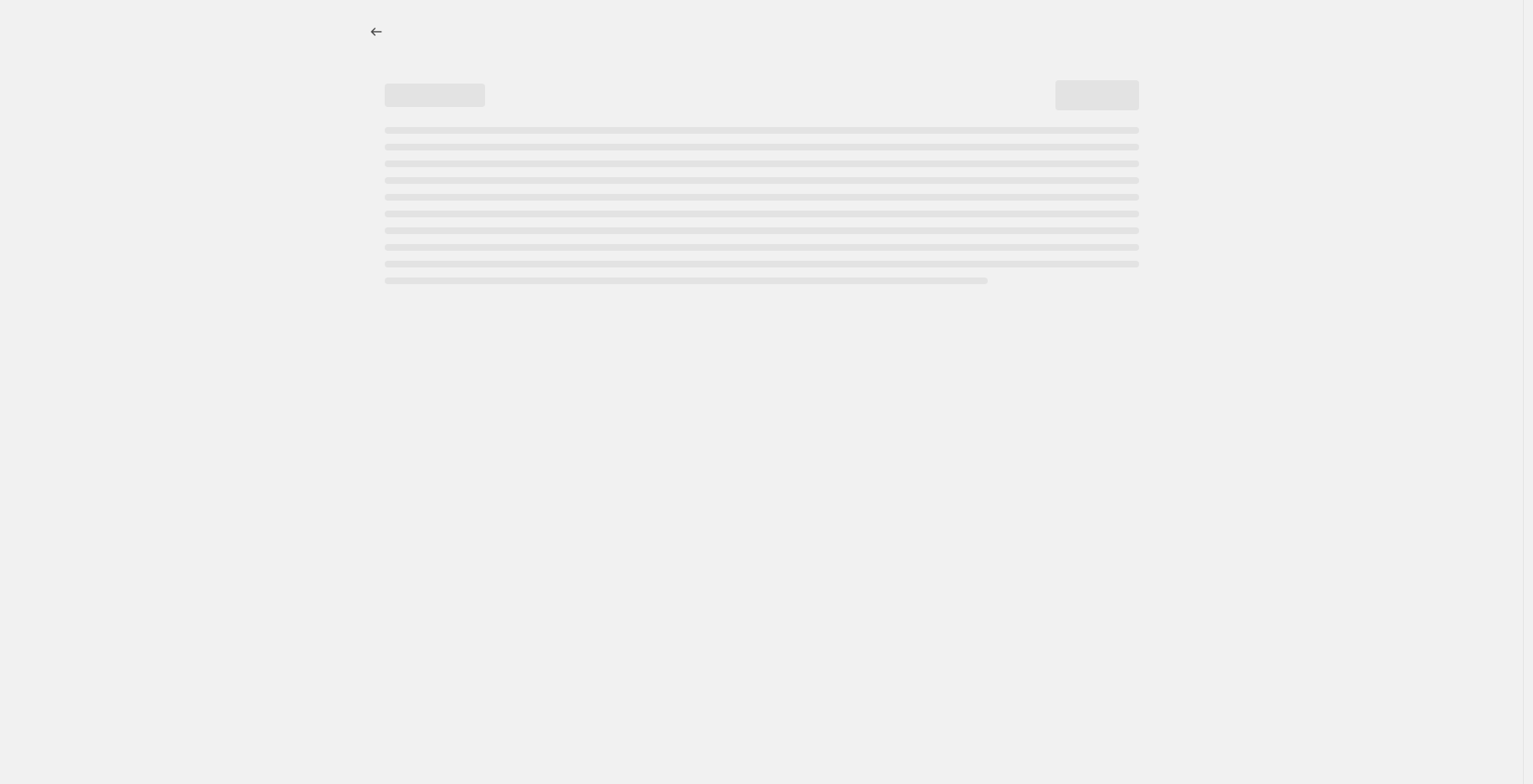
select select "not_equal"
select select "collection"
select select "not_equal"
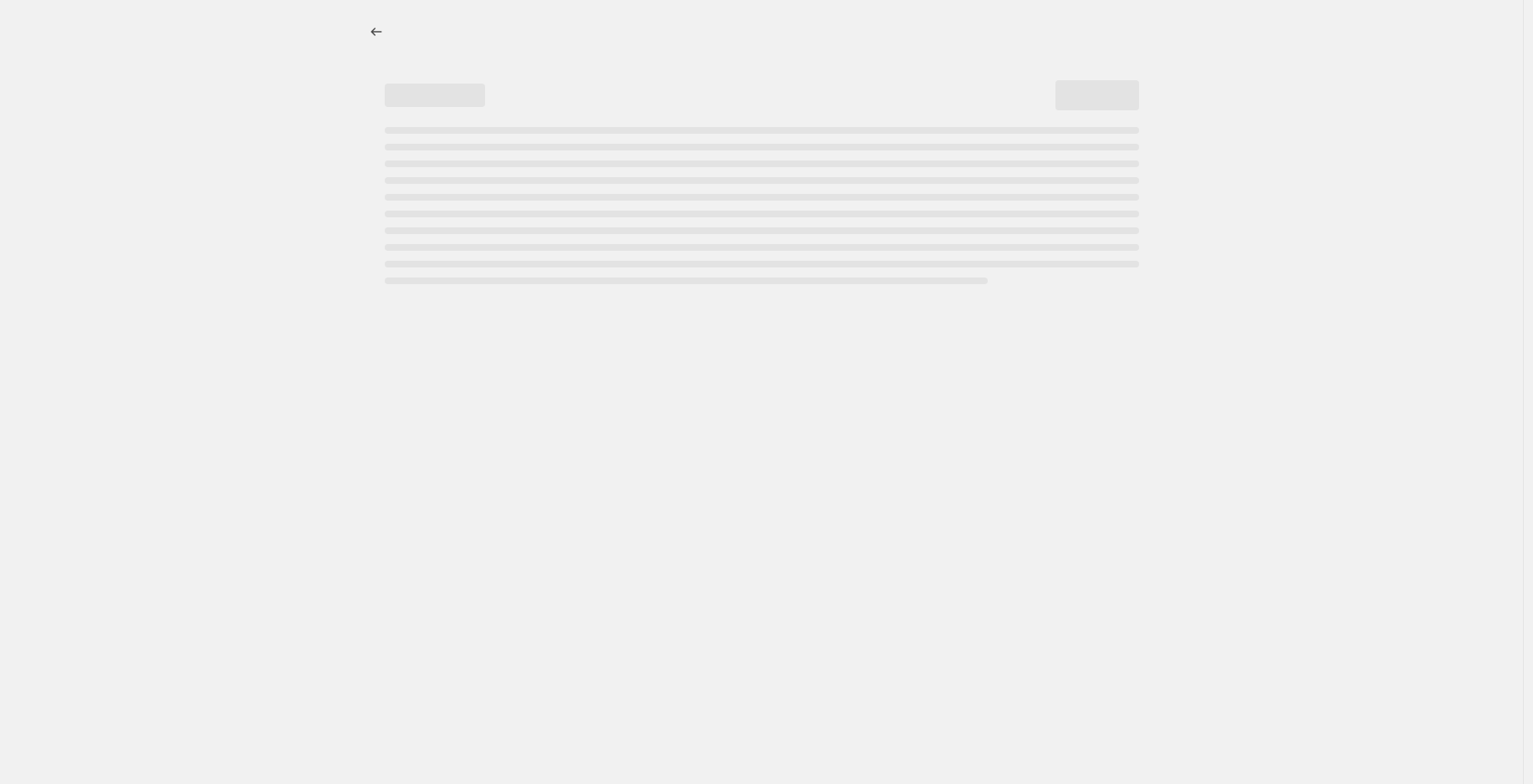
select select "not_equal"
select select "collection"
select select "not_equal"
select select "tag"
select select "not_equal"
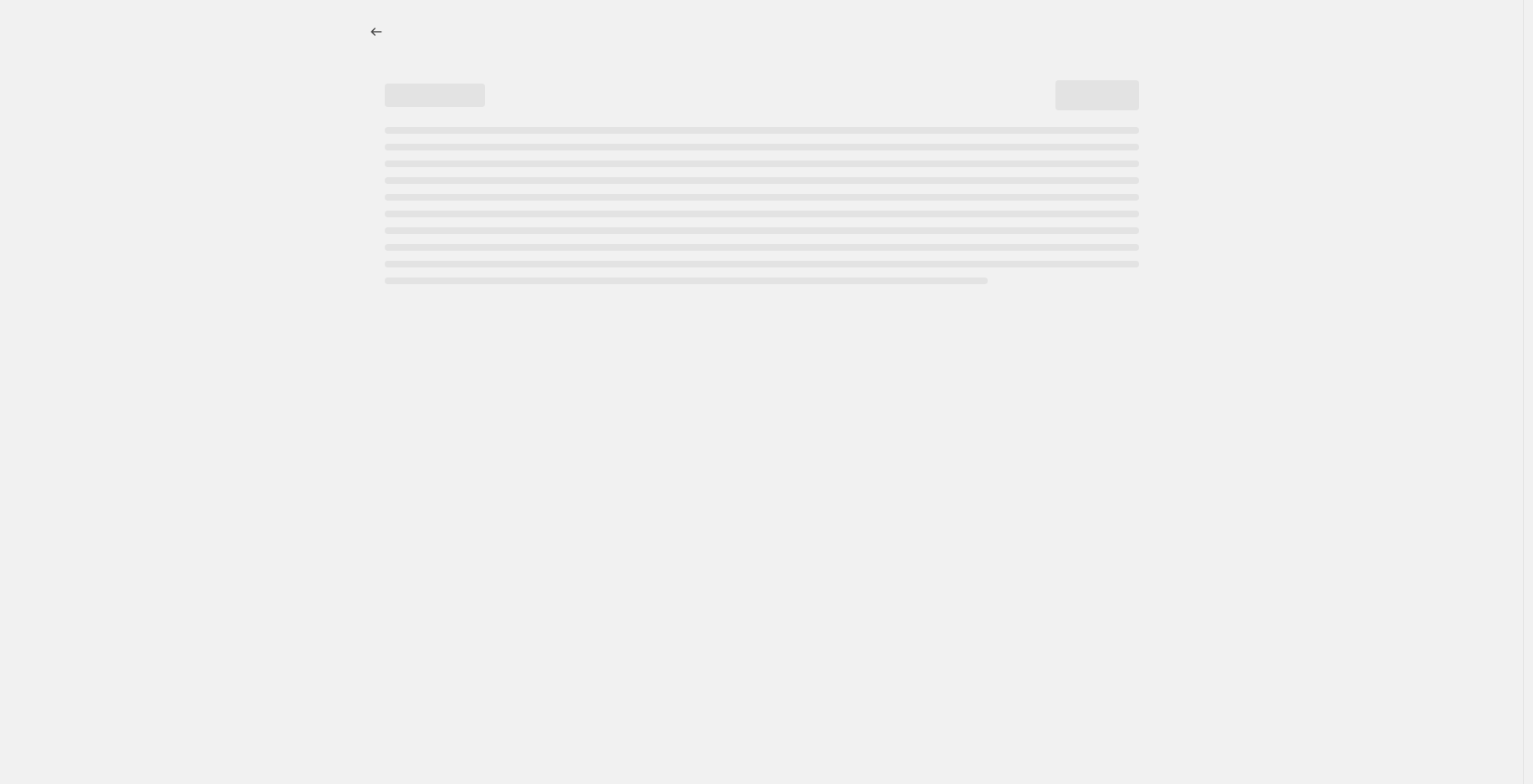
select select "not_equal"
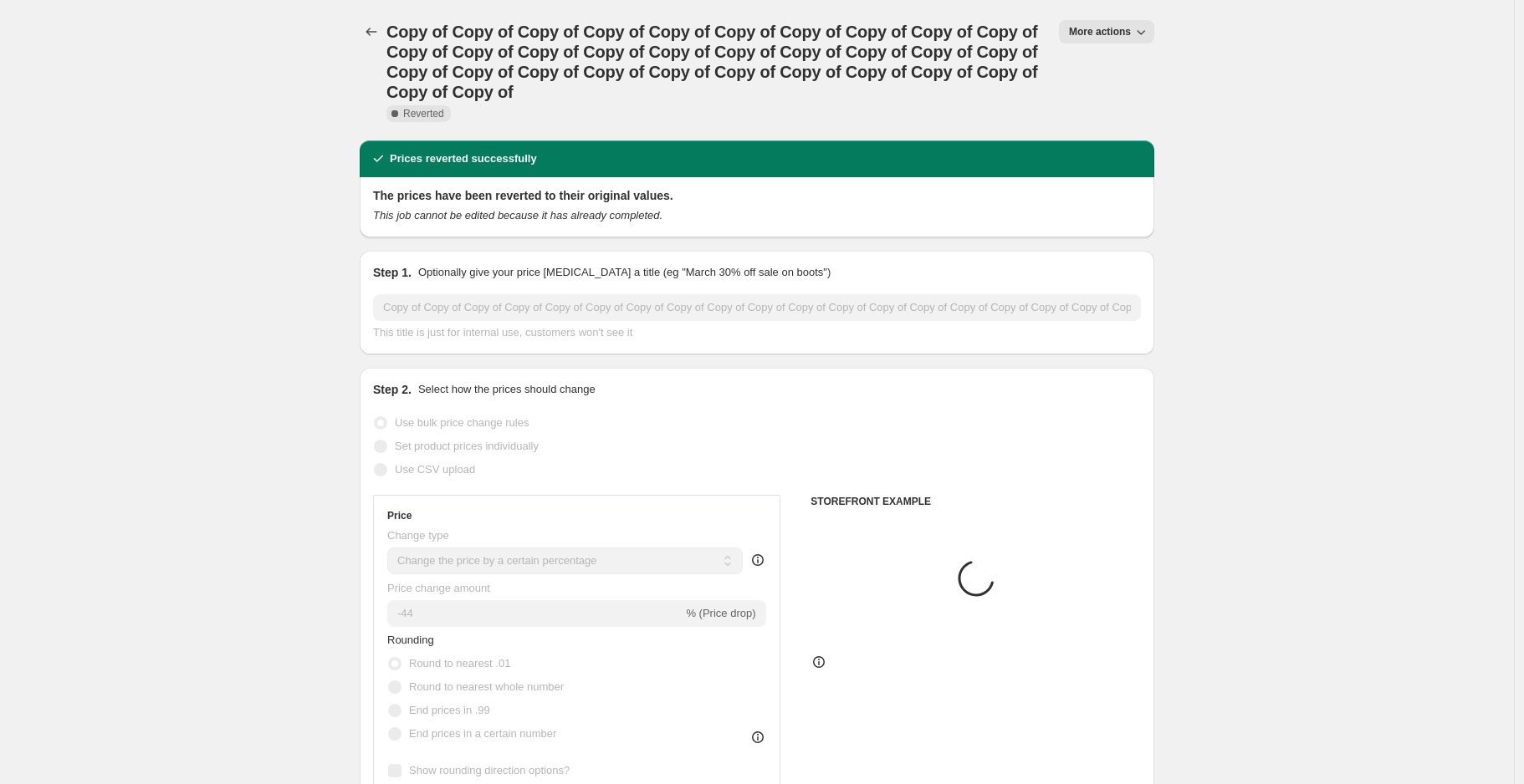
click at [1104, 30] on span "More actions" at bounding box center [1100, 31] width 62 height 13
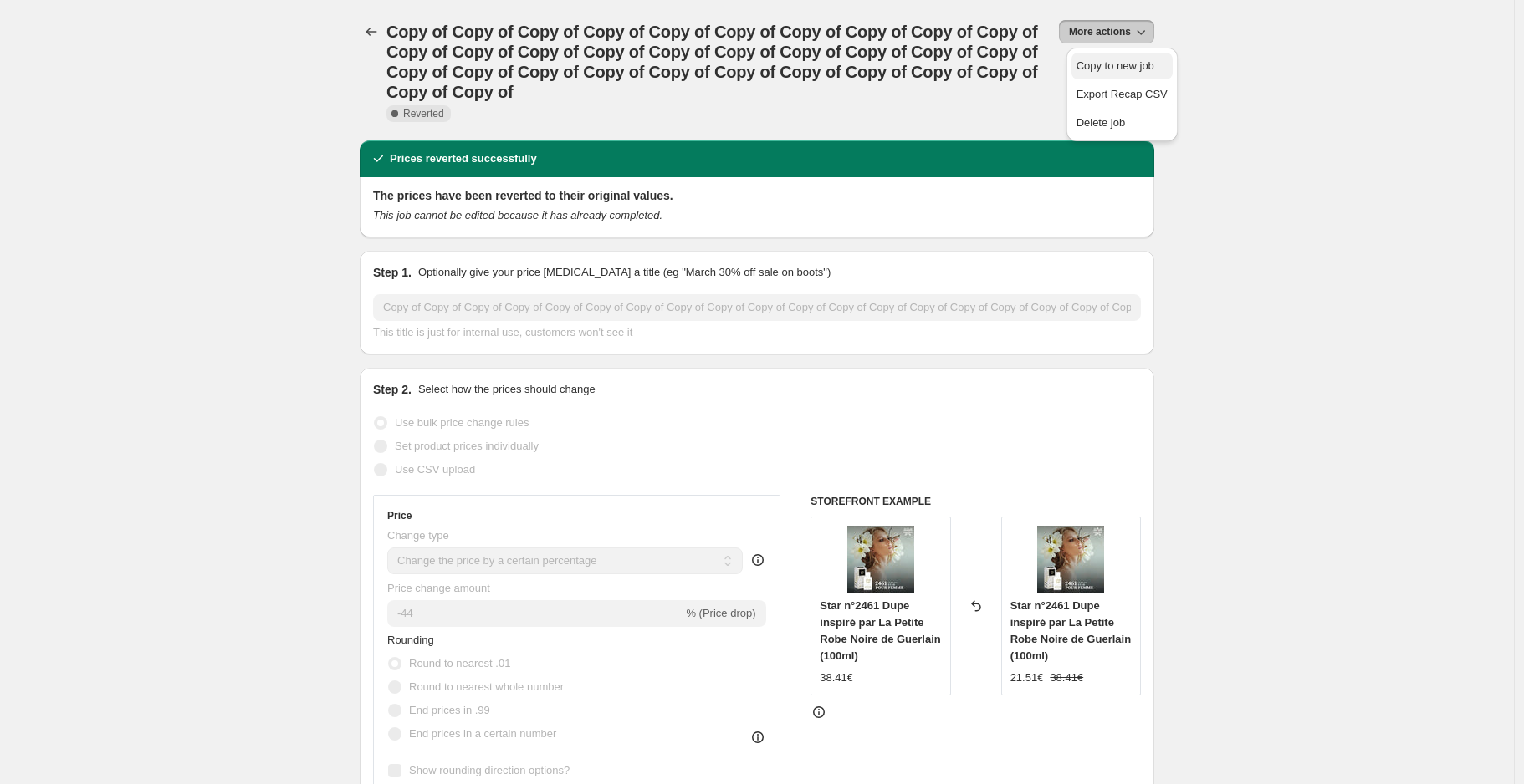
click at [1113, 63] on span "Copy to new job" at bounding box center [1116, 65] width 78 height 12
select select "percentage"
select select "collection"
select select "not_equal"
select select "collection"
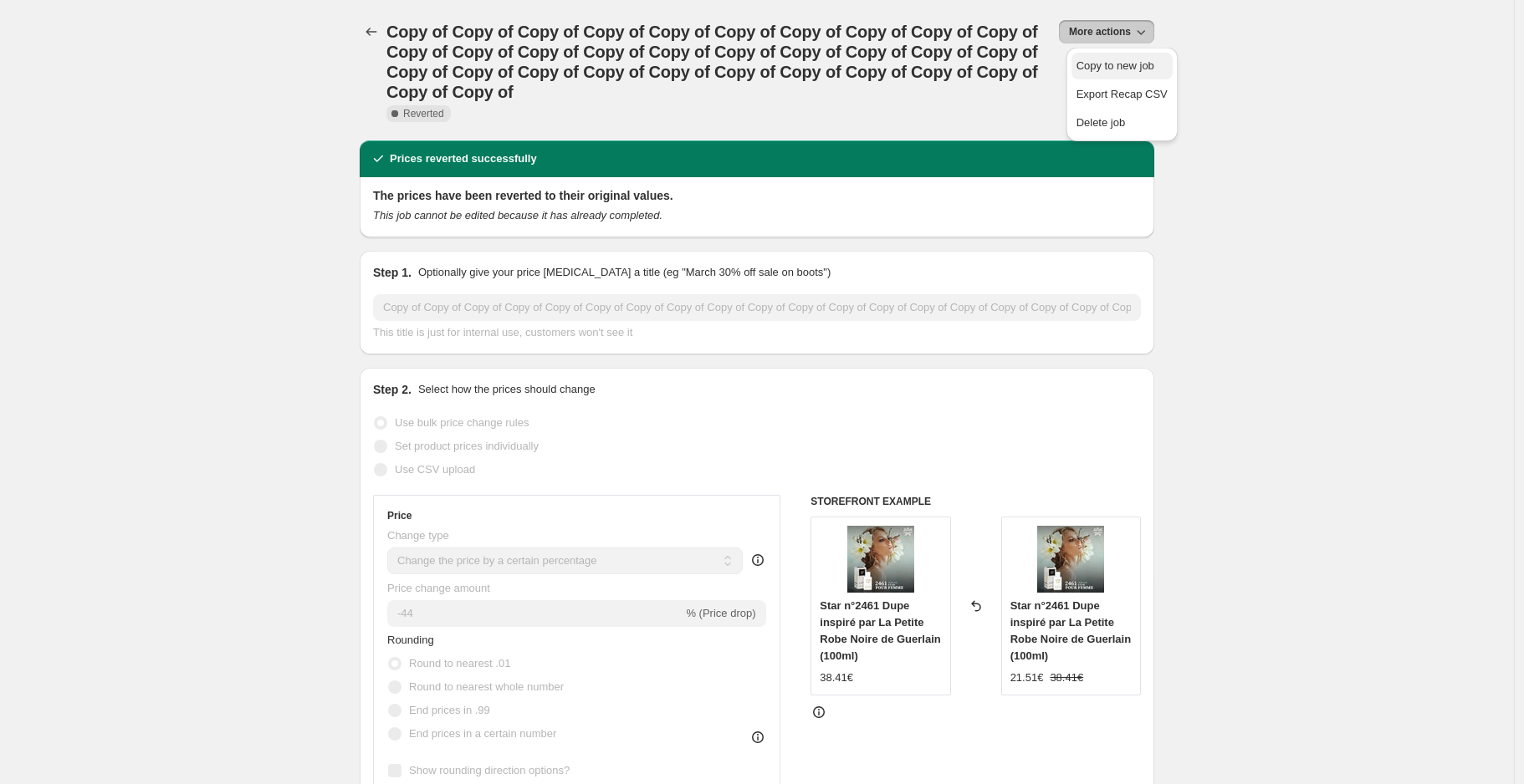
select select "not_equal"
select select "collection"
select select "not_equal"
select select "collection"
select select "not_equal"
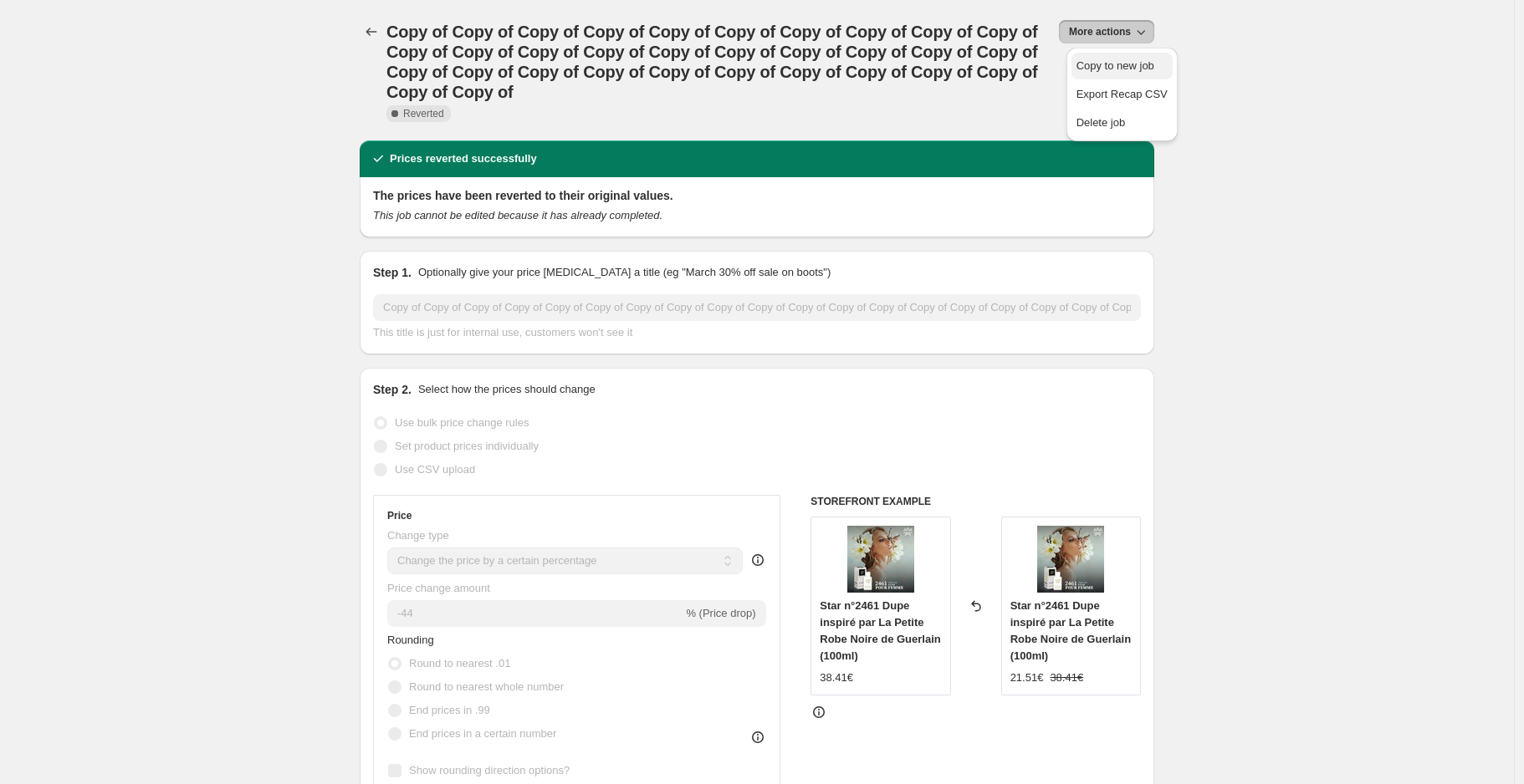
select select "collection"
select select "not_equal"
select select "collection"
select select "not_equal"
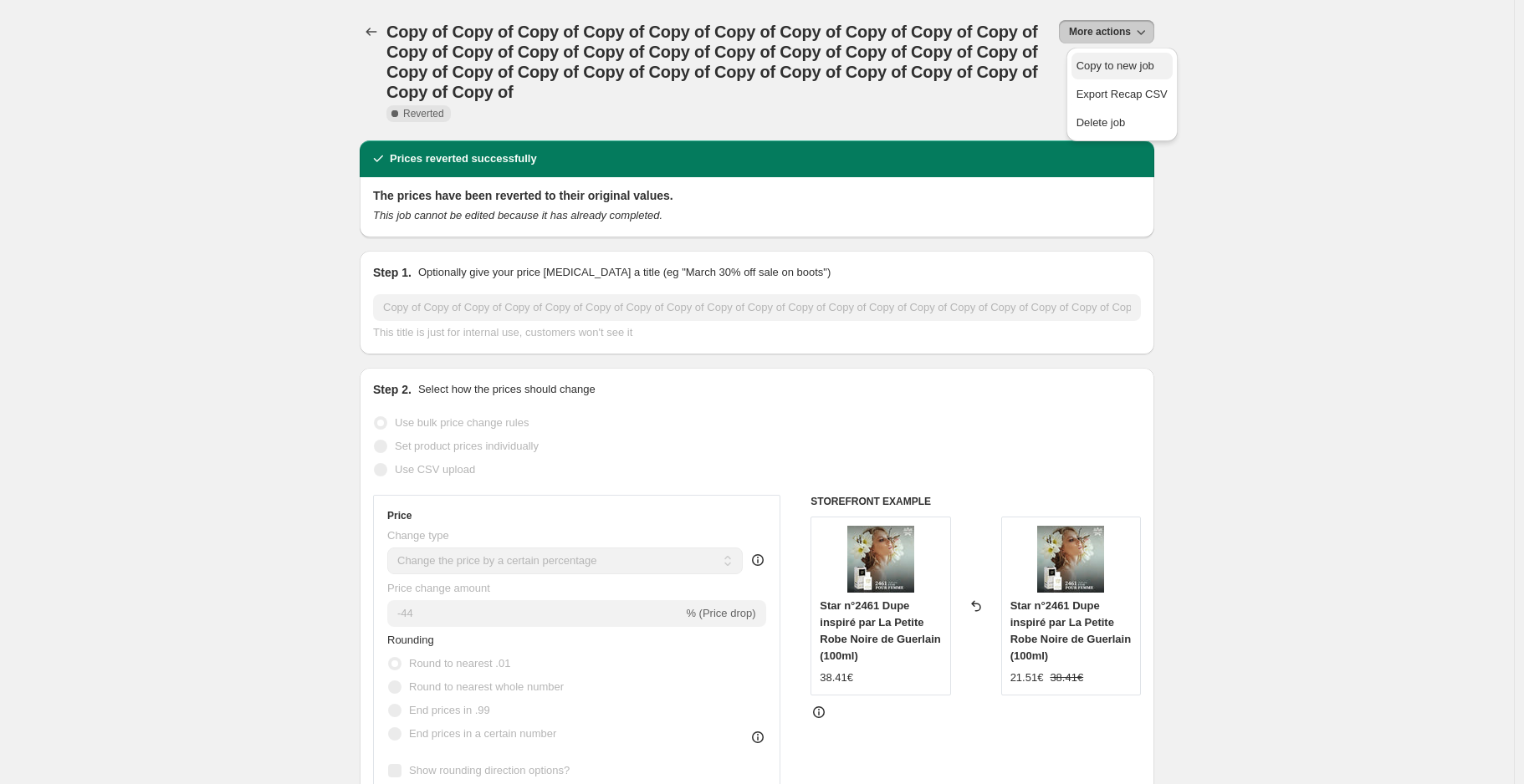
select select "not_equal"
select select "collection"
select select "not_equal"
select select "tag"
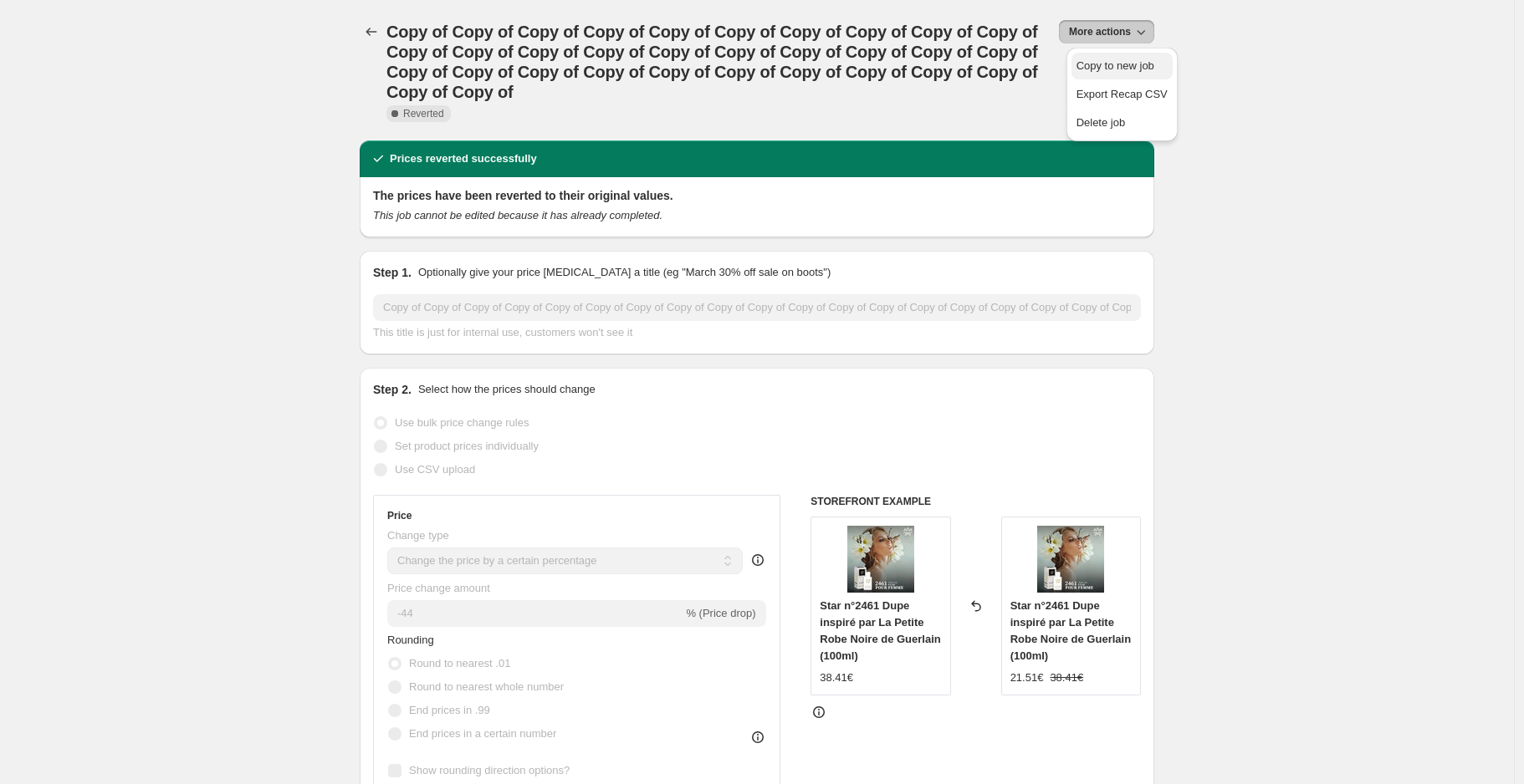
select select "not_equal"
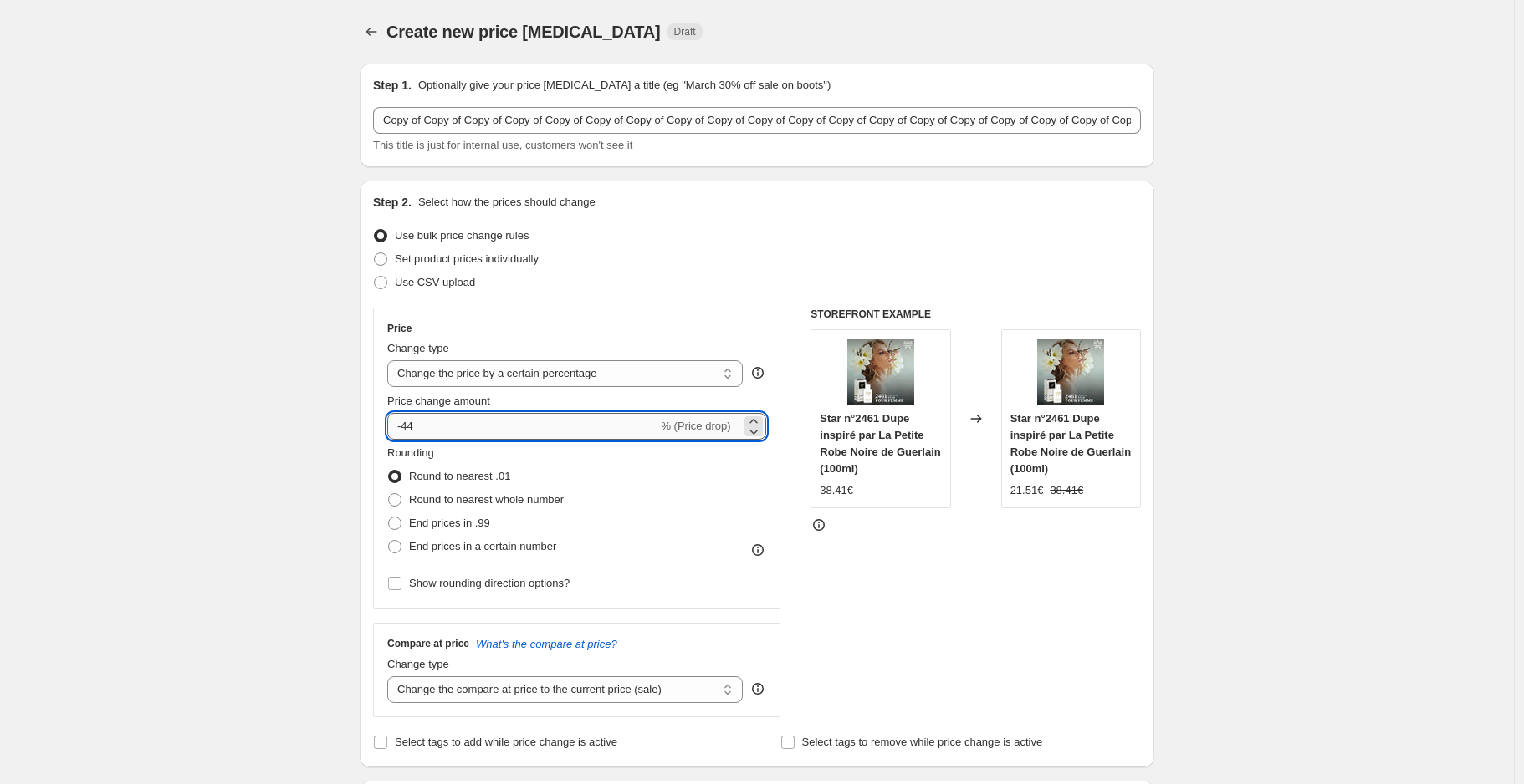
click at [487, 427] on input "-44" at bounding box center [522, 426] width 271 height 27
type input "-40"
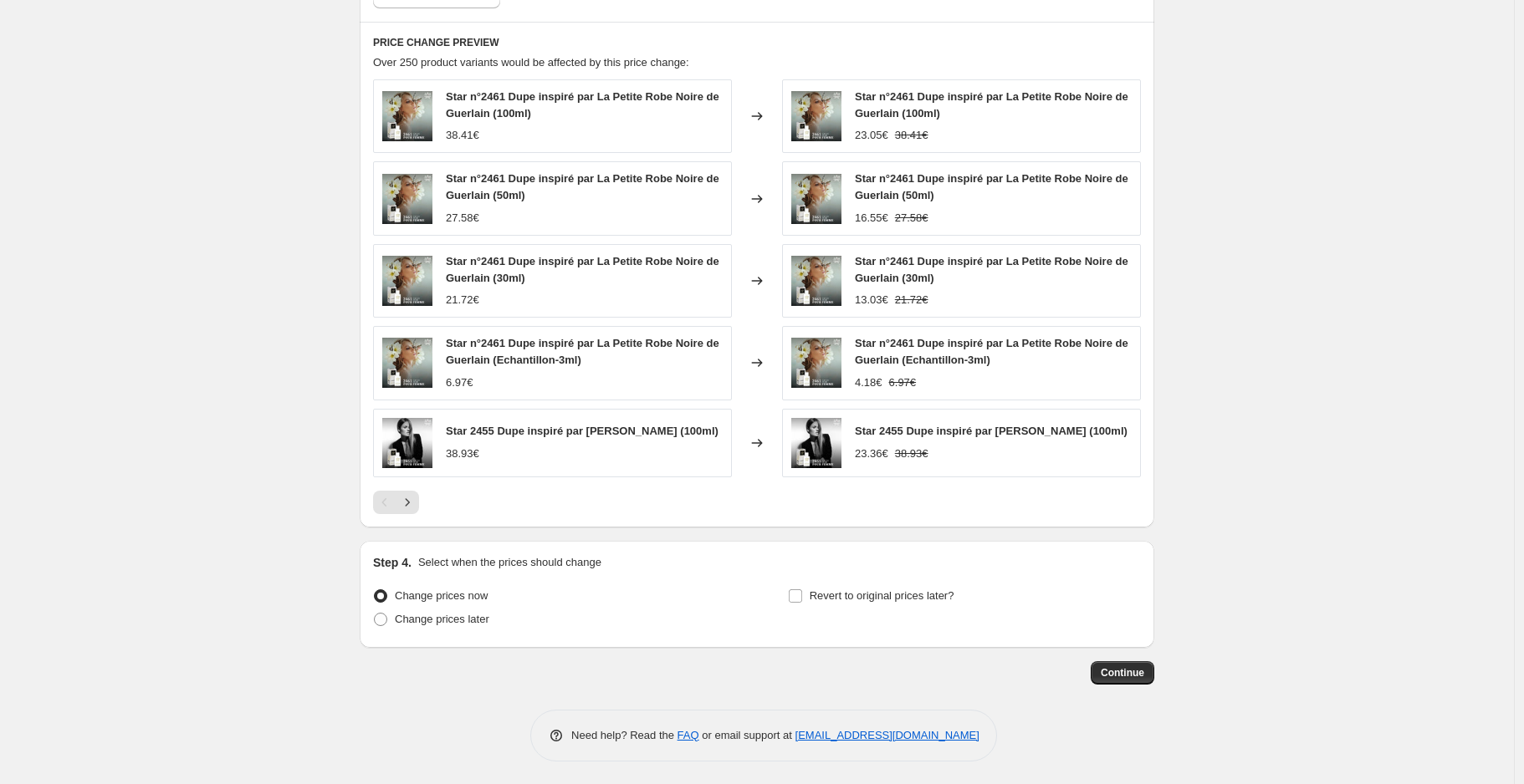
scroll to position [1500, 0]
click at [1140, 679] on span "Continue" at bounding box center [1122, 672] width 44 height 13
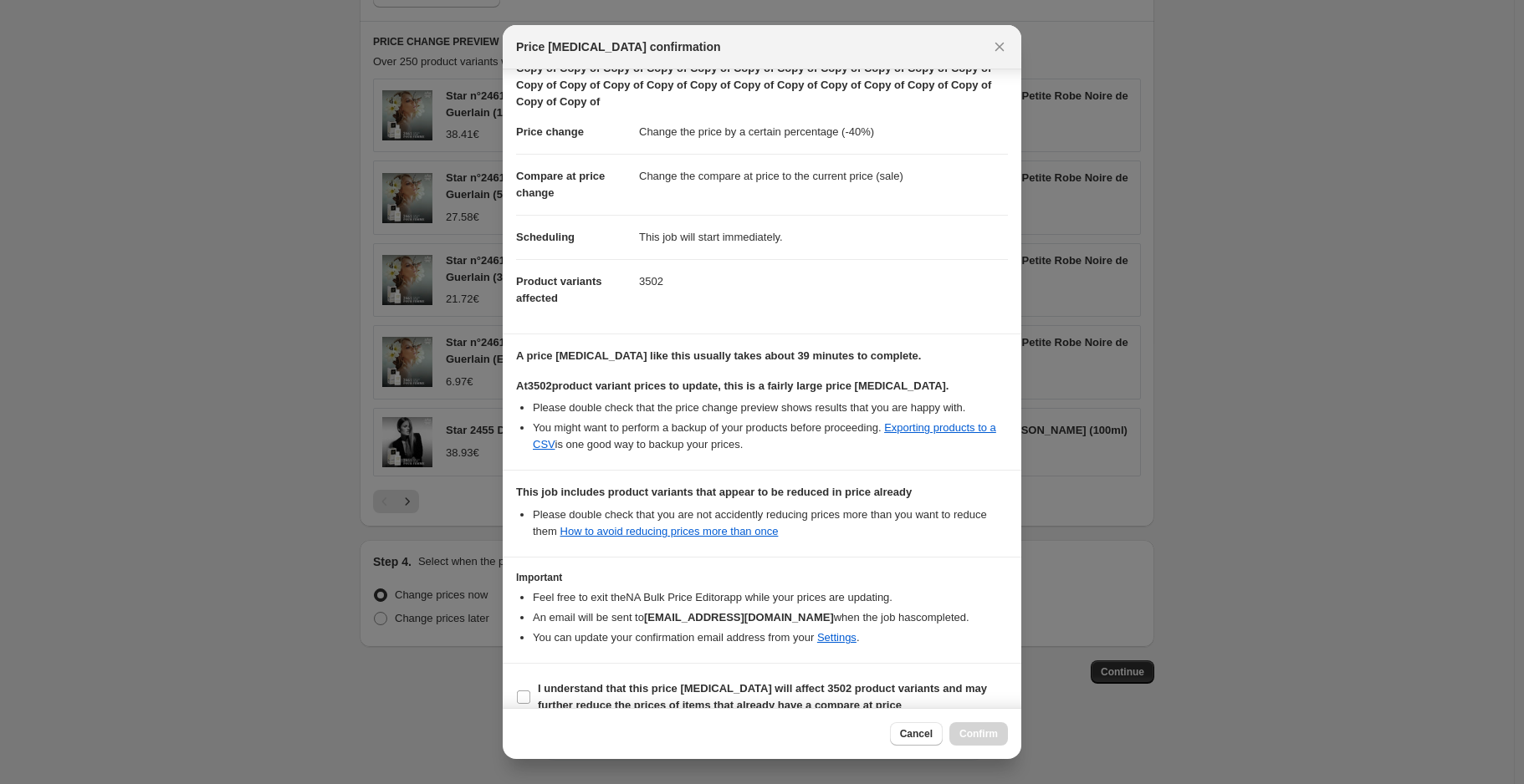
scroll to position [62, 0]
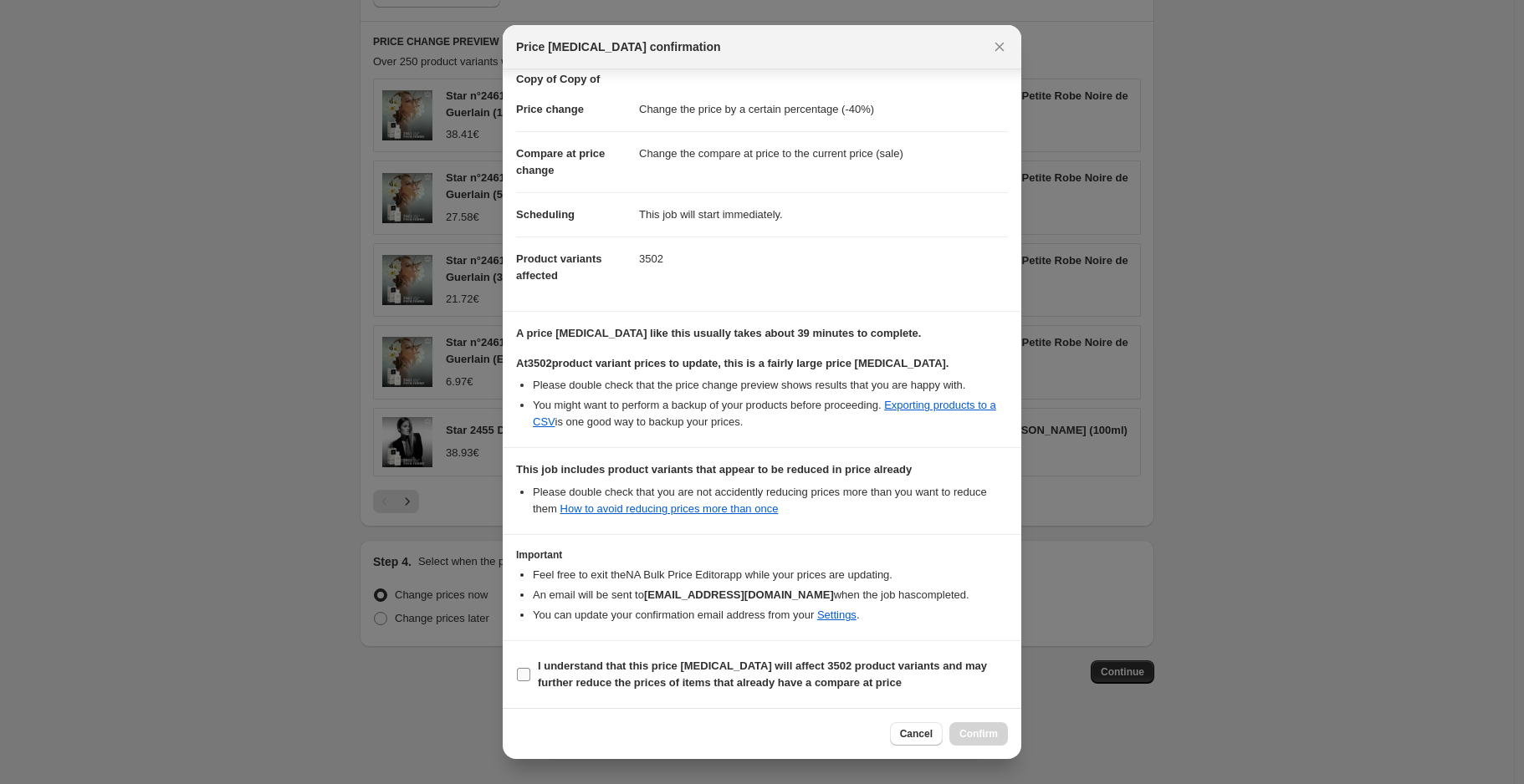
click at [672, 663] on b "I understand that this price [MEDICAL_DATA] will affect 3502 product variants a…" at bounding box center [762, 674] width 449 height 29
click at [531, 668] on input "I understand that this price [MEDICAL_DATA] will affect 3502 product variants a…" at bounding box center [523, 675] width 13 height 13
checkbox input "true"
click at [984, 743] on button "Confirm" at bounding box center [979, 734] width 59 height 24
type input "Copy of Copy of Copy of Copy of Copy of Copy of Copy of Copy of Copy of Copy of…"
